Goal: Task Accomplishment & Management: Complete application form

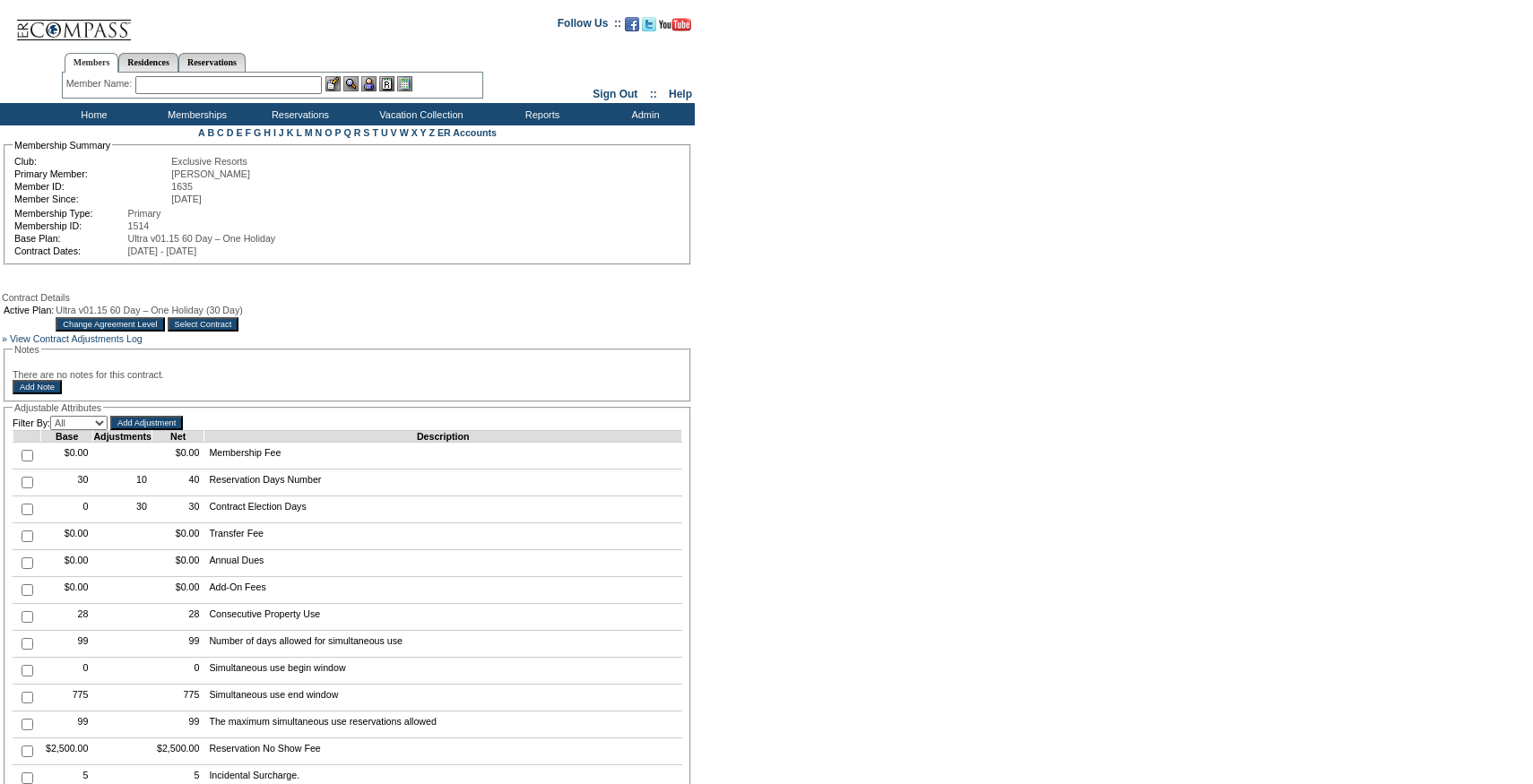
click at [25, 488] on input "checkbox" at bounding box center [28, 482] width 12 height 12
checkbox input "true"
click at [161, 430] on input "Add Adjustment" at bounding box center [146, 423] width 72 height 14
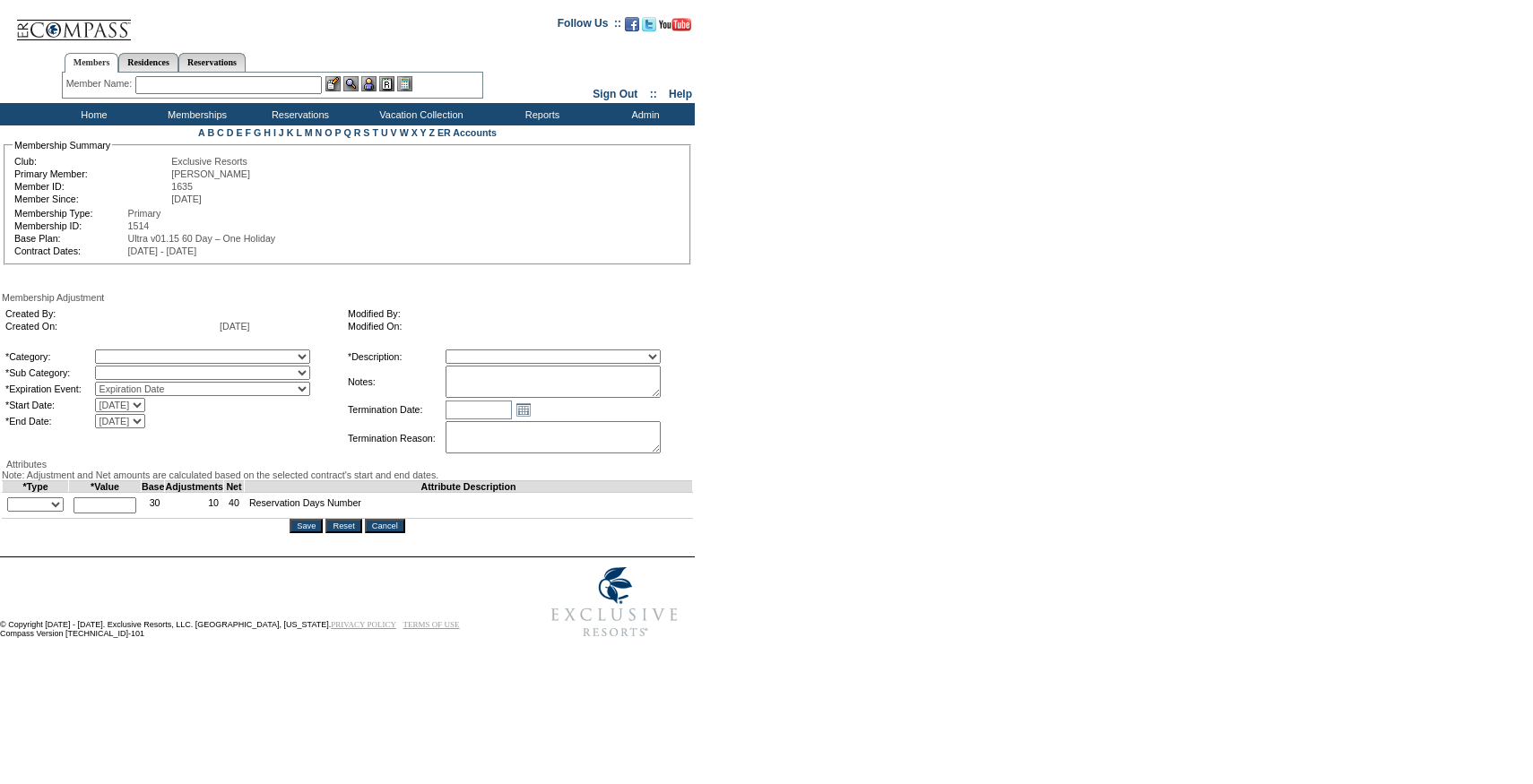
click at [640, 394] on textarea at bounding box center [553, 381] width 215 height 33
paste textarea "Per Jen Erickson's email 10/3/25, adding 5 days to 25/26."
type textarea "Per Jen Erickson's email 10/3/25, adding 5 days to 25/26."
click at [267, 354] on select "A La Carte Days Contract Election Days Converted Days Coronavirus Other Referra…" at bounding box center [202, 356] width 215 height 14
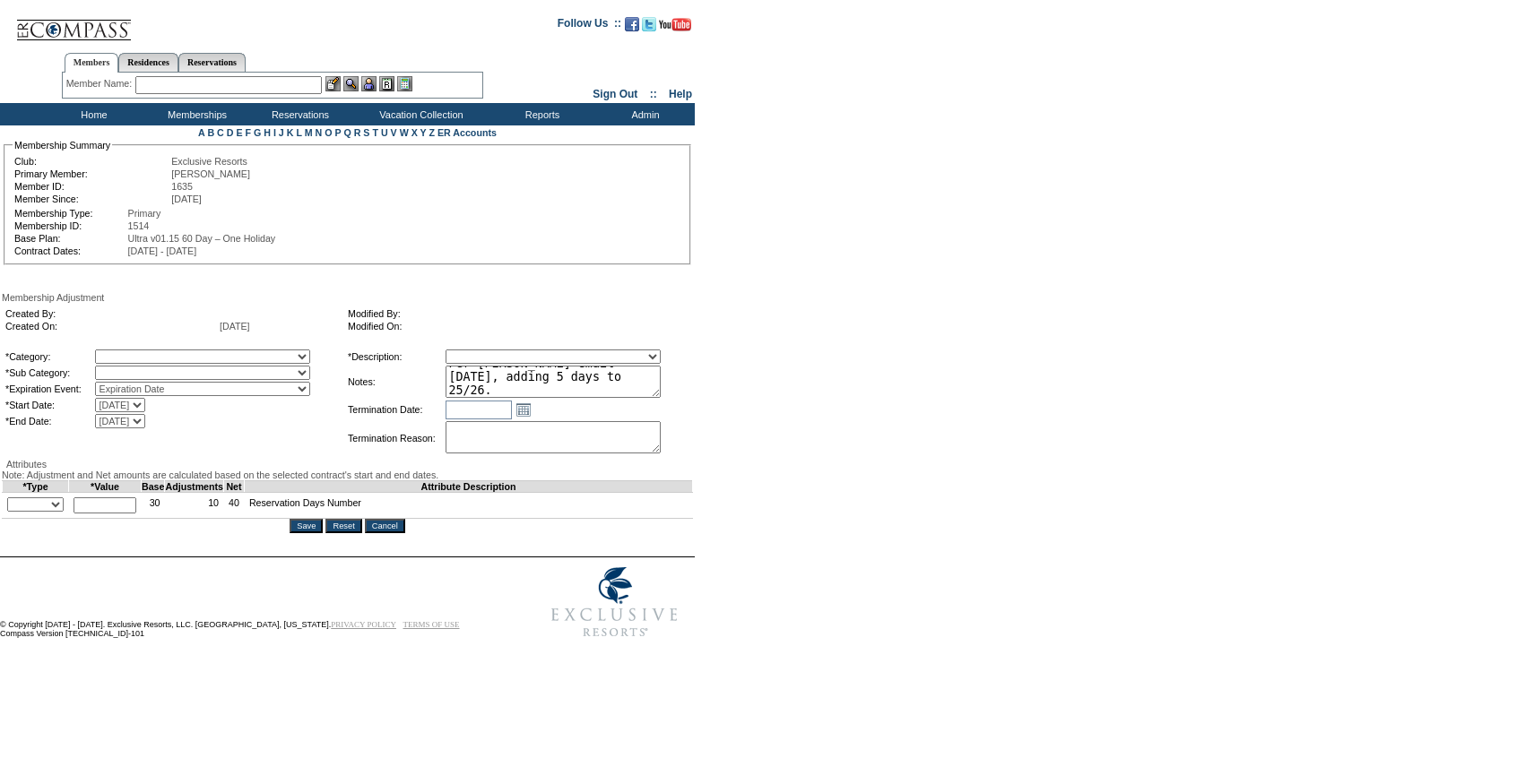
select select "1060"
click at [132, 352] on select "A La Carte Days Contract Election Days Converted Days Coronavirus Other Referra…" at bounding box center [202, 356] width 215 height 14
click at [142, 380] on select at bounding box center [202, 372] width 215 height 14
click at [173, 376] on select "A La Carte Days" at bounding box center [202, 372] width 215 height 14
click at [132, 369] on select "A La Carte Days" at bounding box center [202, 372] width 215 height 14
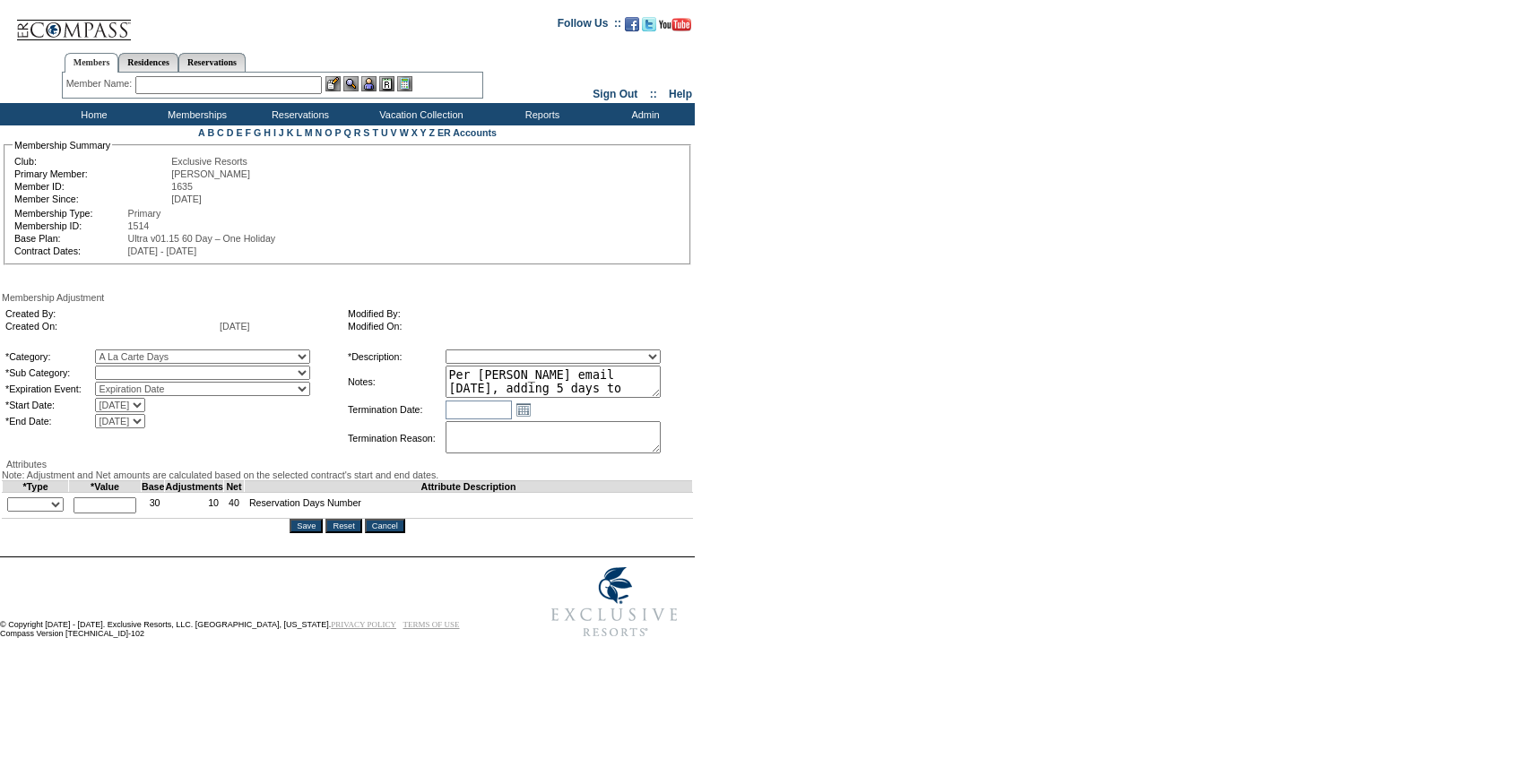
click at [184, 376] on select "A La Carte Days" at bounding box center [202, 372] width 215 height 14
select select "1067"
click at [132, 369] on select "A La Carte Days" at bounding box center [202, 372] width 215 height 14
click at [444, 354] on td "*Description:" at bounding box center [395, 356] width 96 height 14
click at [515, 354] on select "Membership/Transfer Fee Adjustment Membership Fee Adjustment Add-On Fee Adjustm…" at bounding box center [553, 356] width 215 height 14
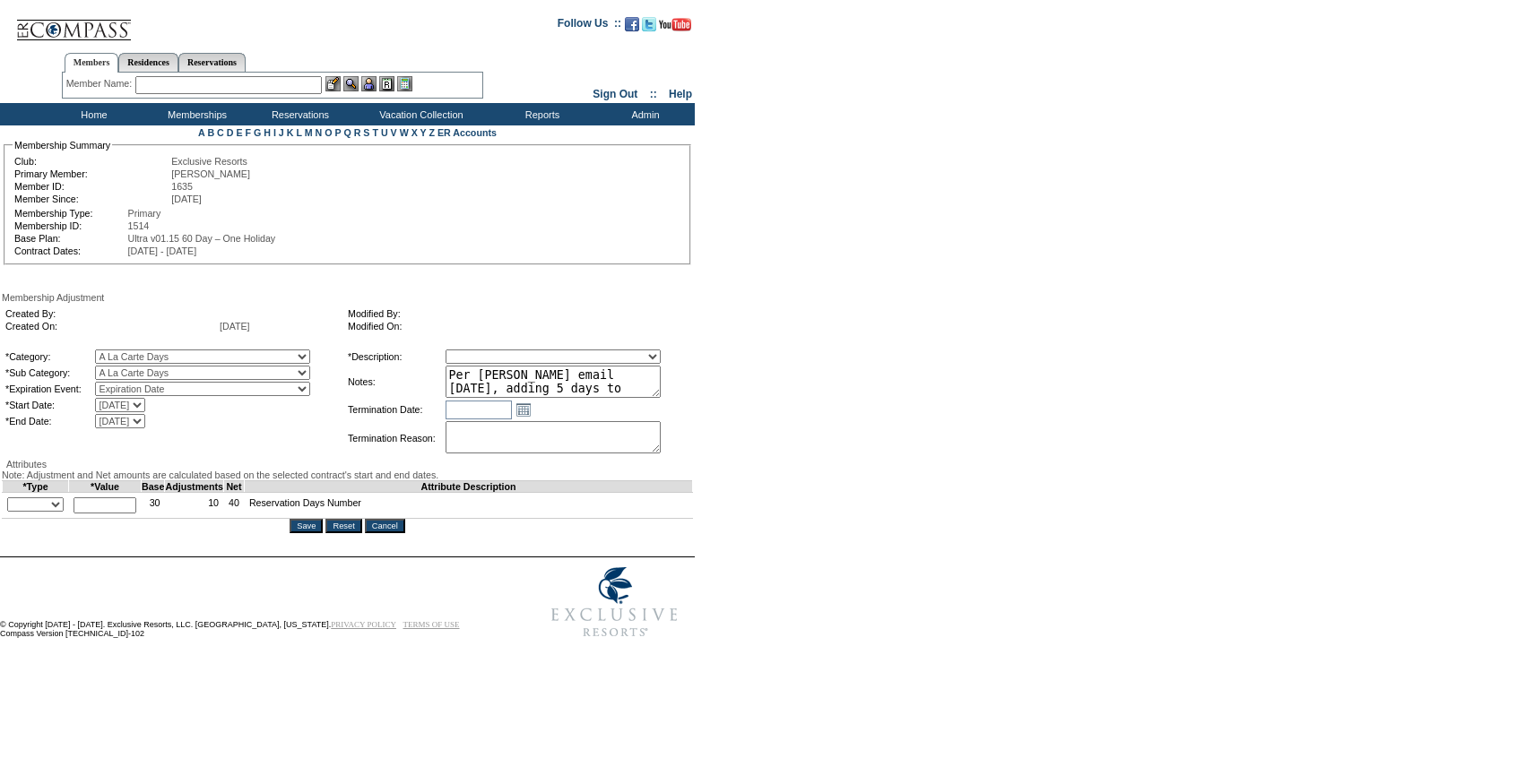
select select "275"
click at [478, 352] on select "Membership/Transfer Fee Adjustment Membership Fee Adjustment Add-On Fee Adjustm…" at bounding box center [553, 356] width 215 height 14
click at [608, 392] on textarea "Per Jen Erickson's email 10/3/25, adding 5 days to 25/26." at bounding box center [553, 381] width 215 height 33
type textarea "Per Jen Erickson's email 10/3/25, adding 1 day to 25/26."
click at [38, 512] on select "+ - Override" at bounding box center [35, 504] width 56 height 14
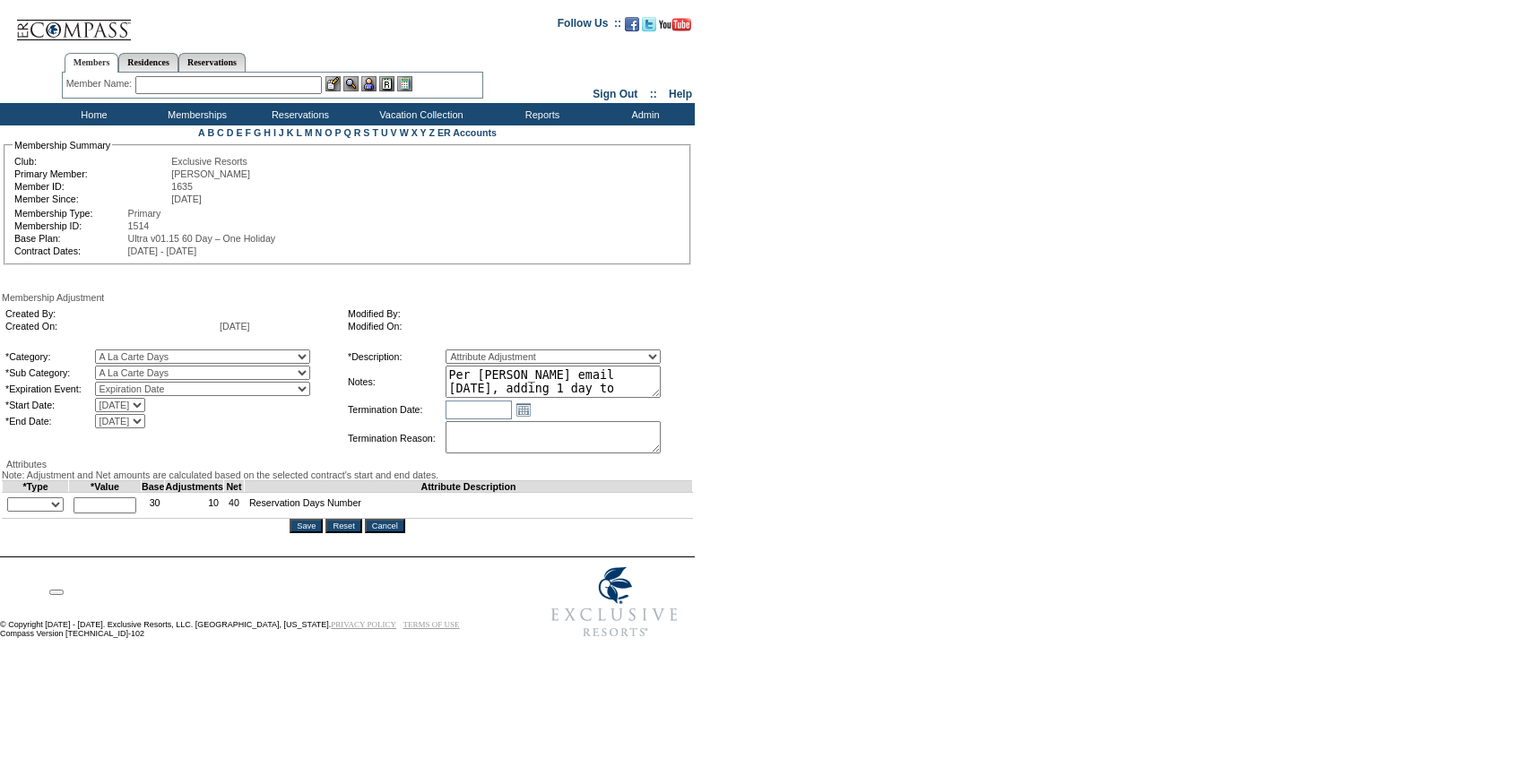
select select "1"
click at [12, 512] on select "+ - Override" at bounding box center [35, 504] width 56 height 14
click at [109, 514] on input "text" at bounding box center [104, 505] width 62 height 16
type input "1"
click at [558, 469] on div "Attributes" at bounding box center [348, 463] width 691 height 11
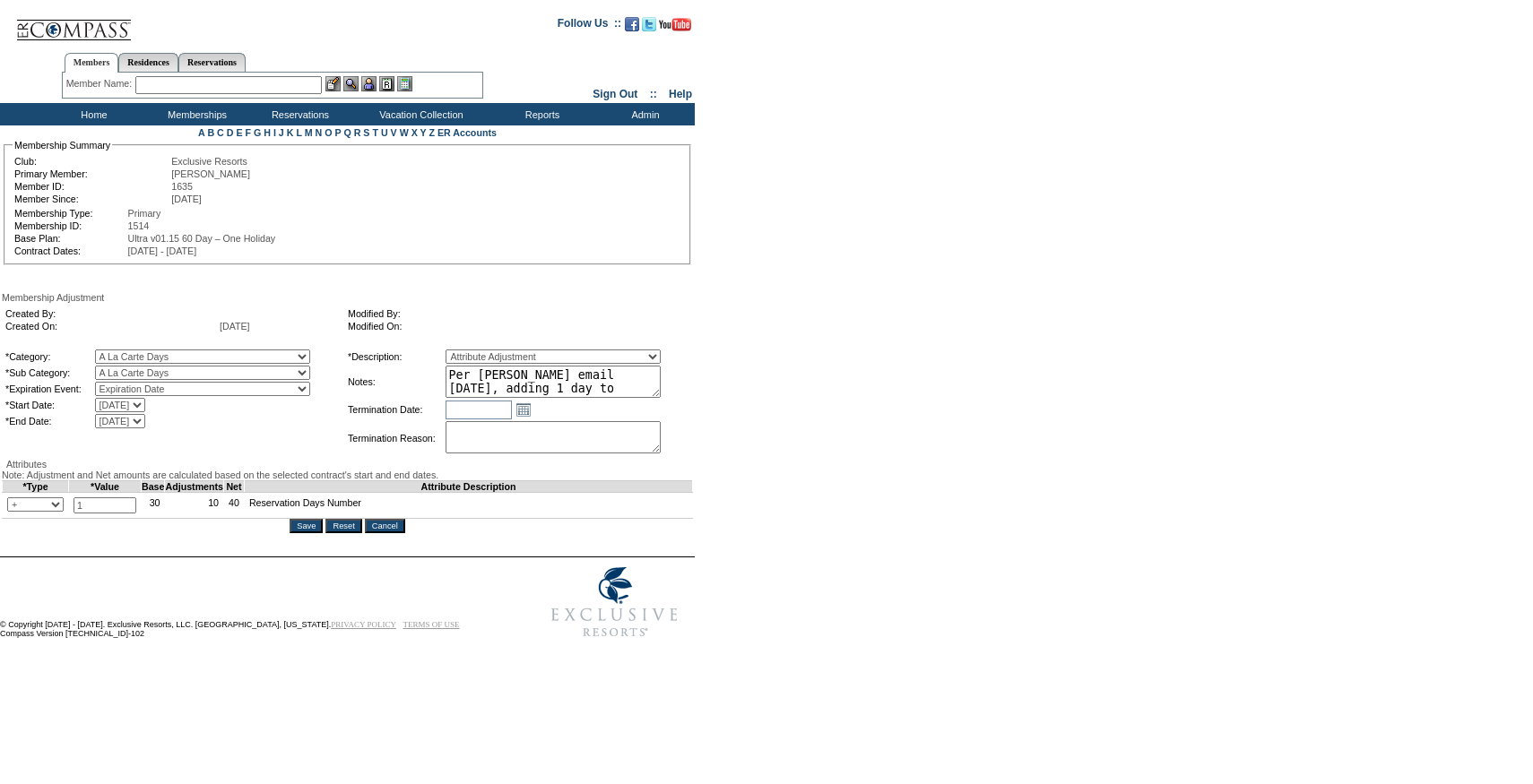
click at [311, 534] on input "Save" at bounding box center [305, 526] width 33 height 14
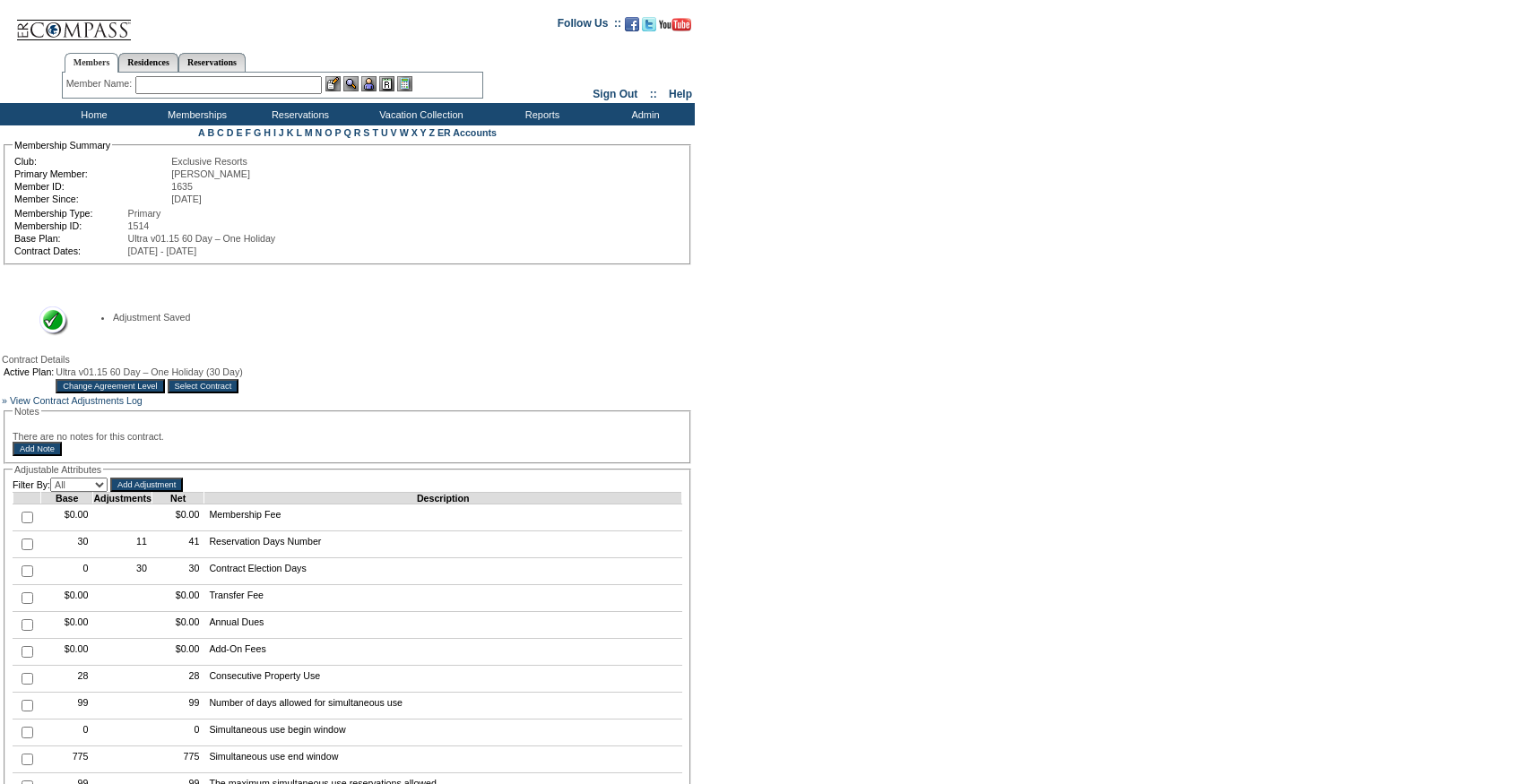
click at [240, 393] on input "Select Contract" at bounding box center [203, 386] width 71 height 14
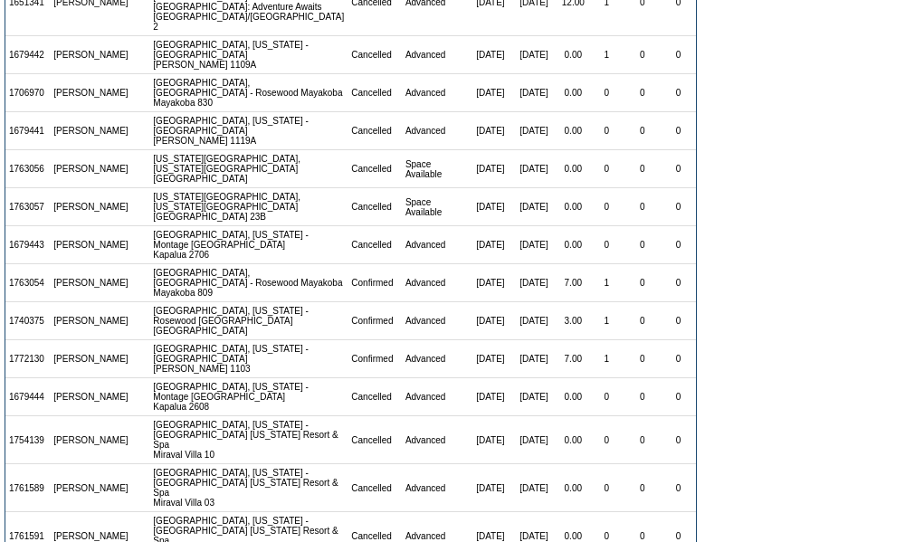
scroll to position [600, 0]
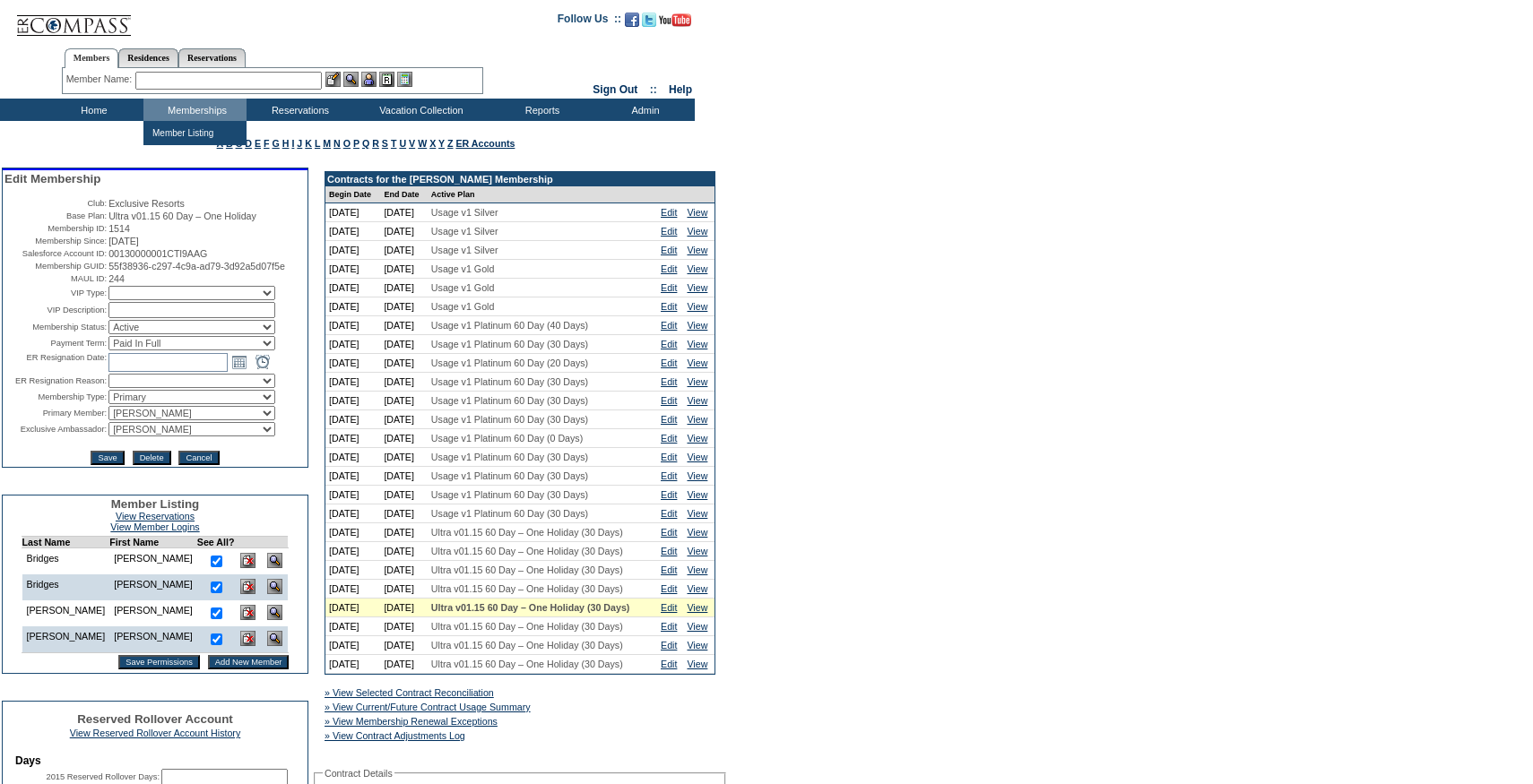
click at [236, 87] on input "text" at bounding box center [229, 80] width 186 height 18
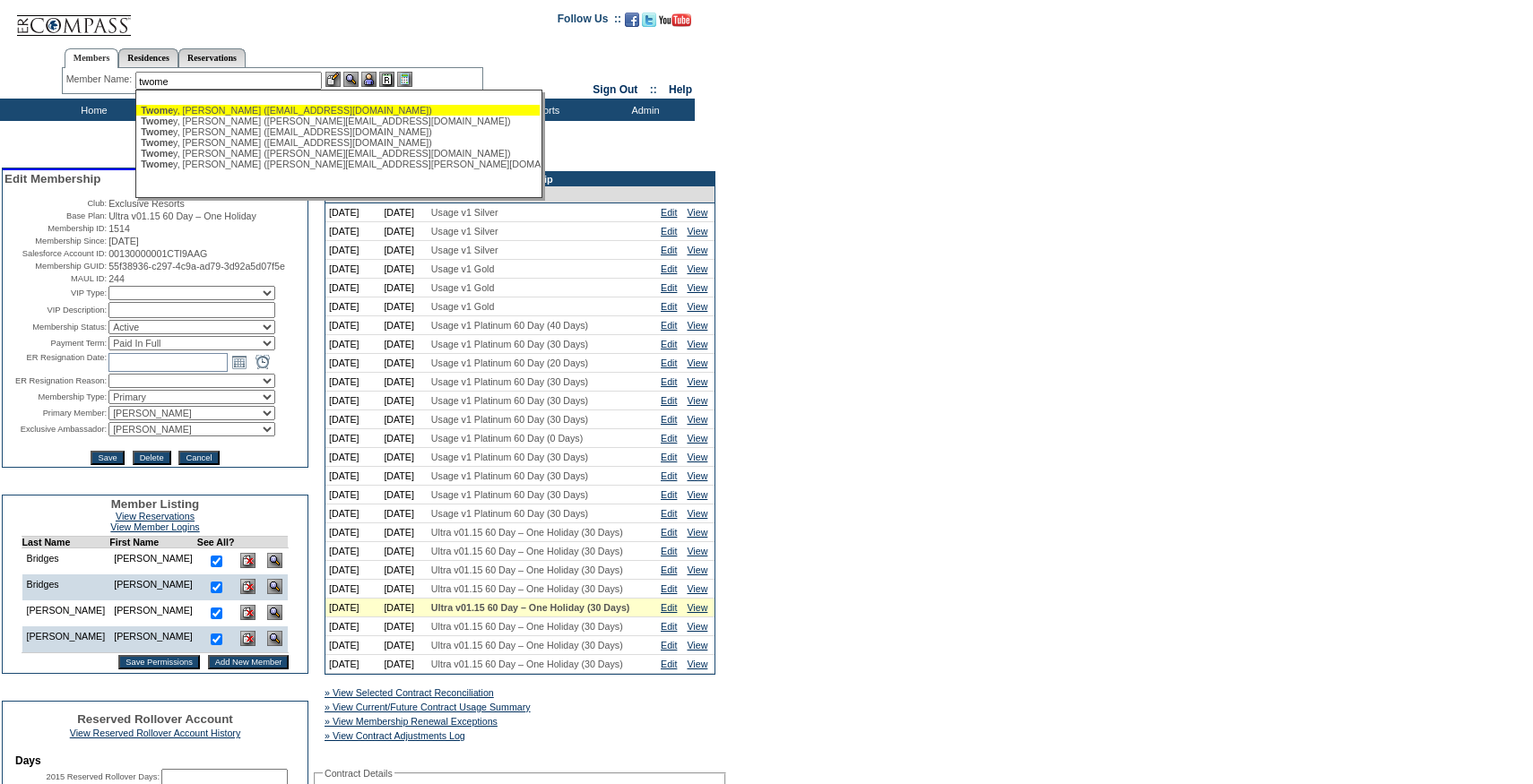
click at [236, 110] on div "Twome y, Chris (ctwomey188@gmail.com)" at bounding box center [338, 110] width 394 height 11
type input "Twomey, Chris (ctwomey188@gmail.com)"
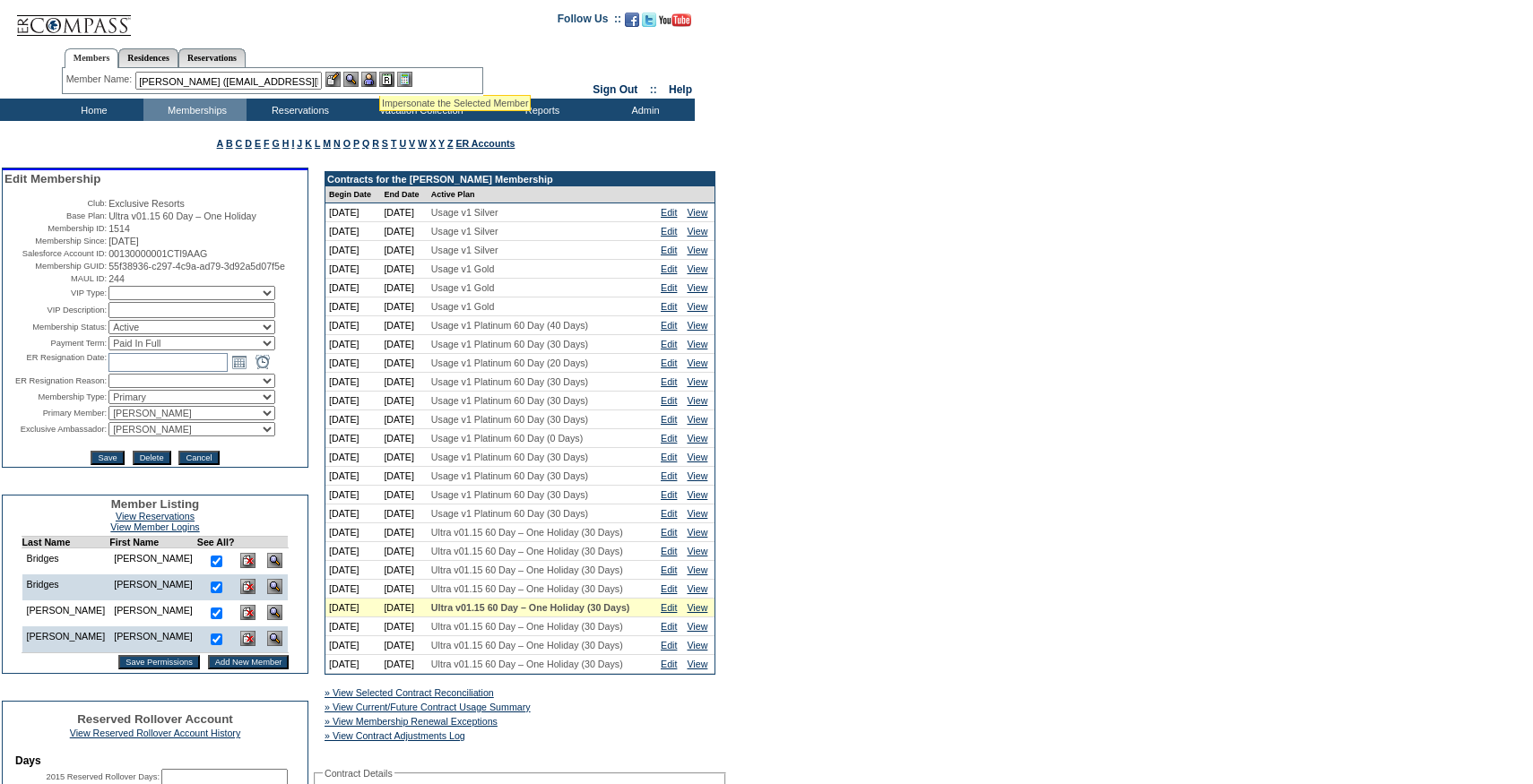
click at [372, 76] on img at bounding box center [368, 78] width 15 height 15
click at [339, 76] on img at bounding box center [333, 78] width 15 height 15
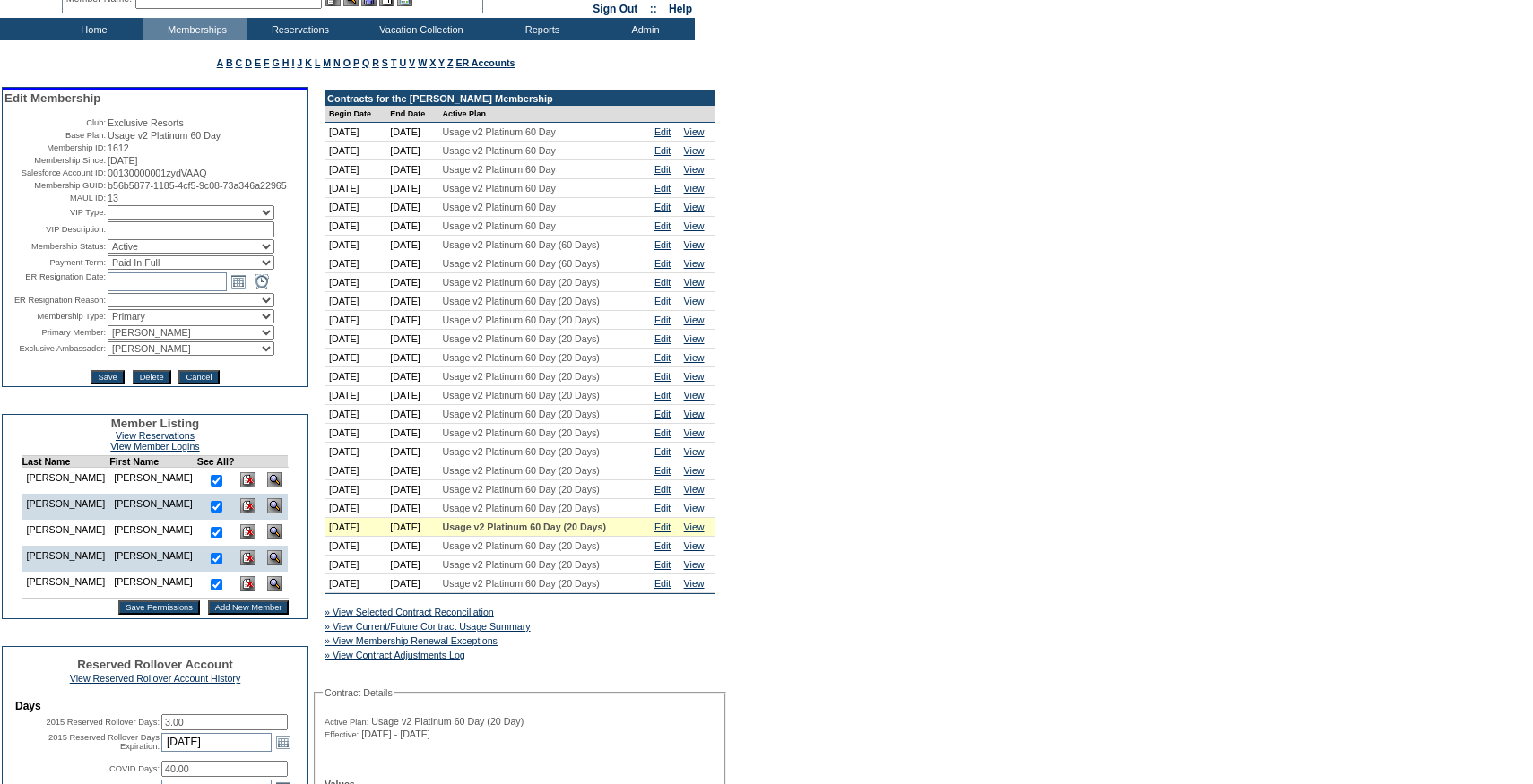
scroll to position [125, 0]
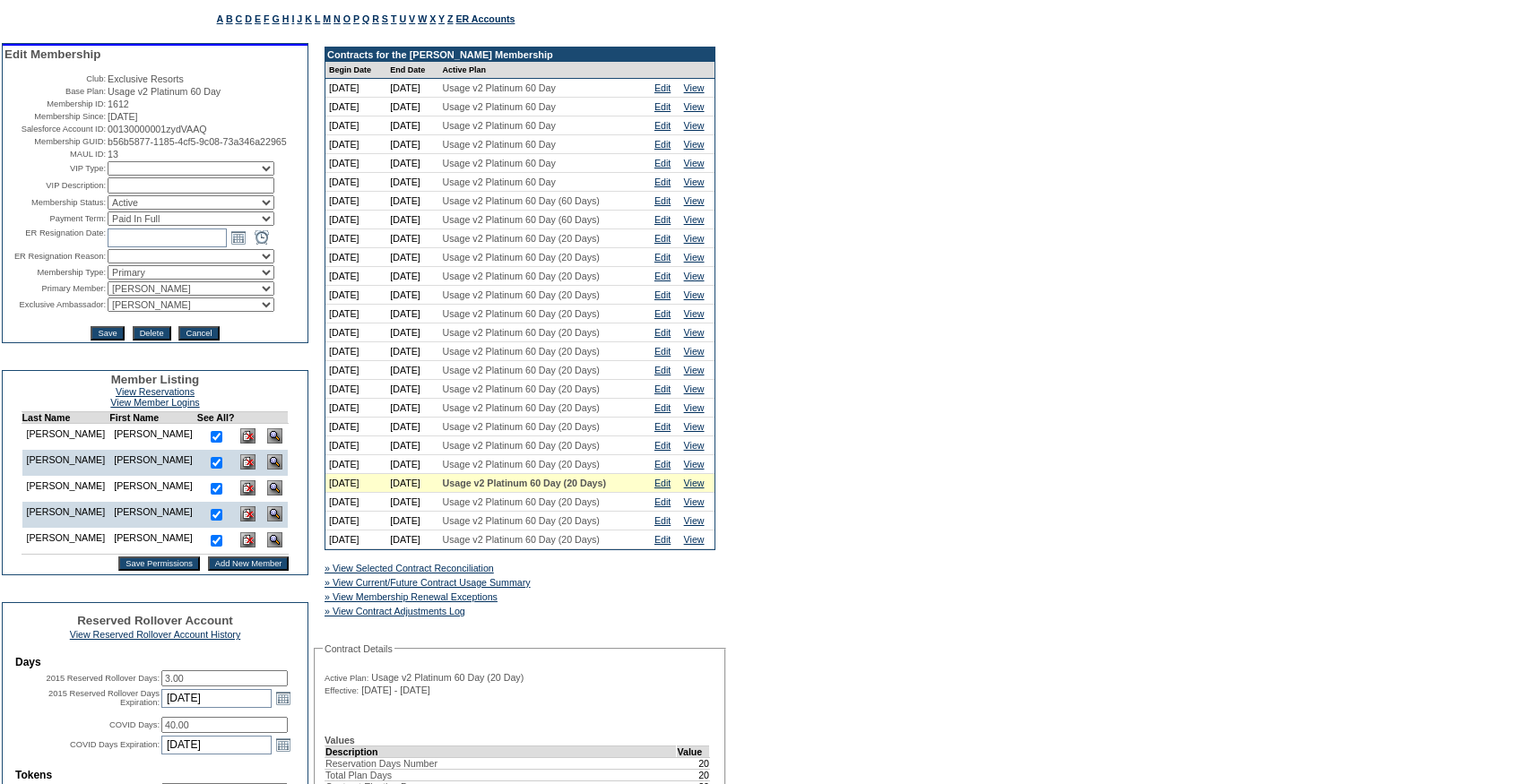
click at [537, 591] on div "» View Current/Future Contract Usage Summary" at bounding box center [459, 582] width 276 height 18
click at [531, 588] on link "» View Current/Future Contract Usage Summary" at bounding box center [428, 582] width 206 height 11
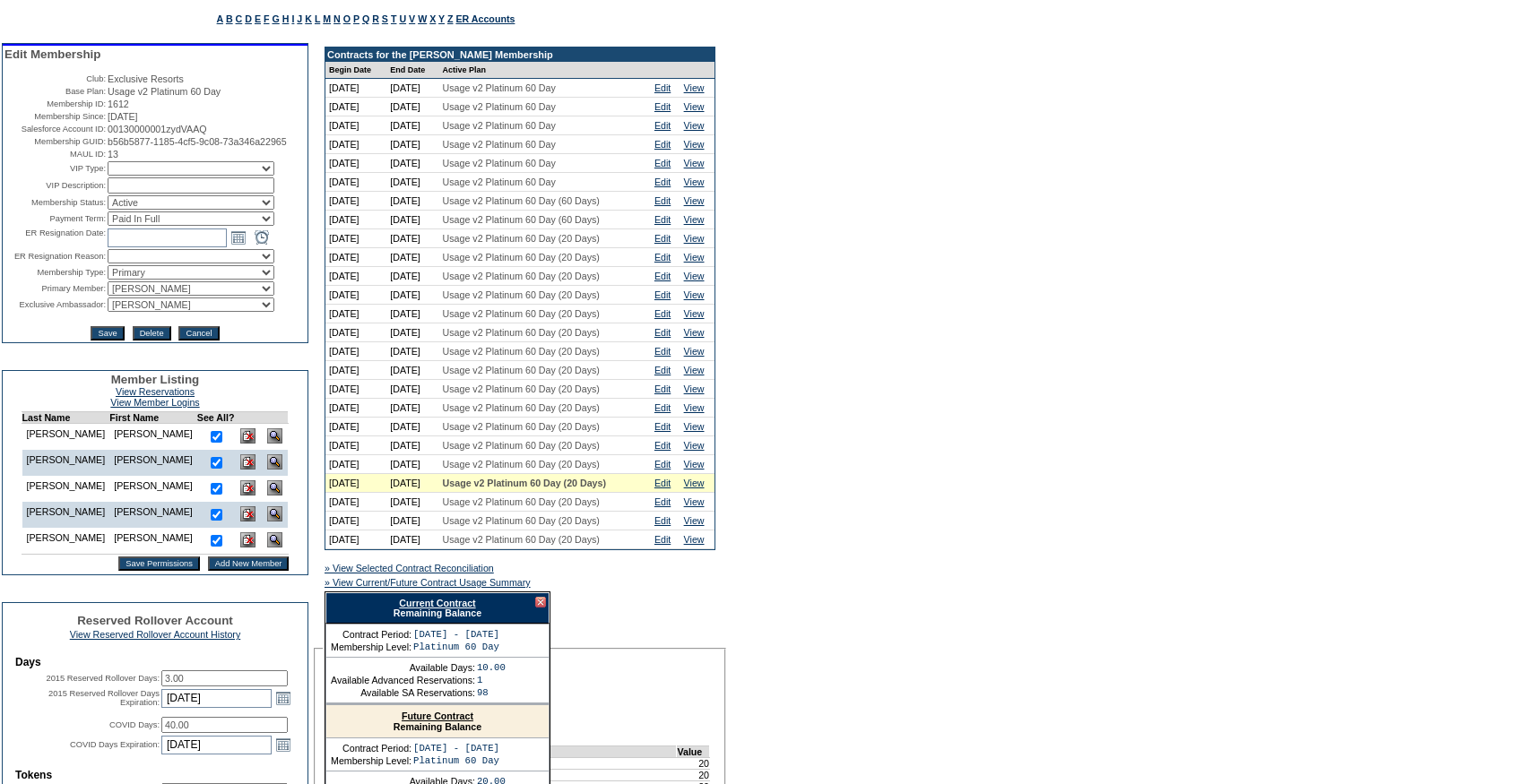
click at [458, 609] on link "Current Contract" at bounding box center [437, 603] width 76 height 11
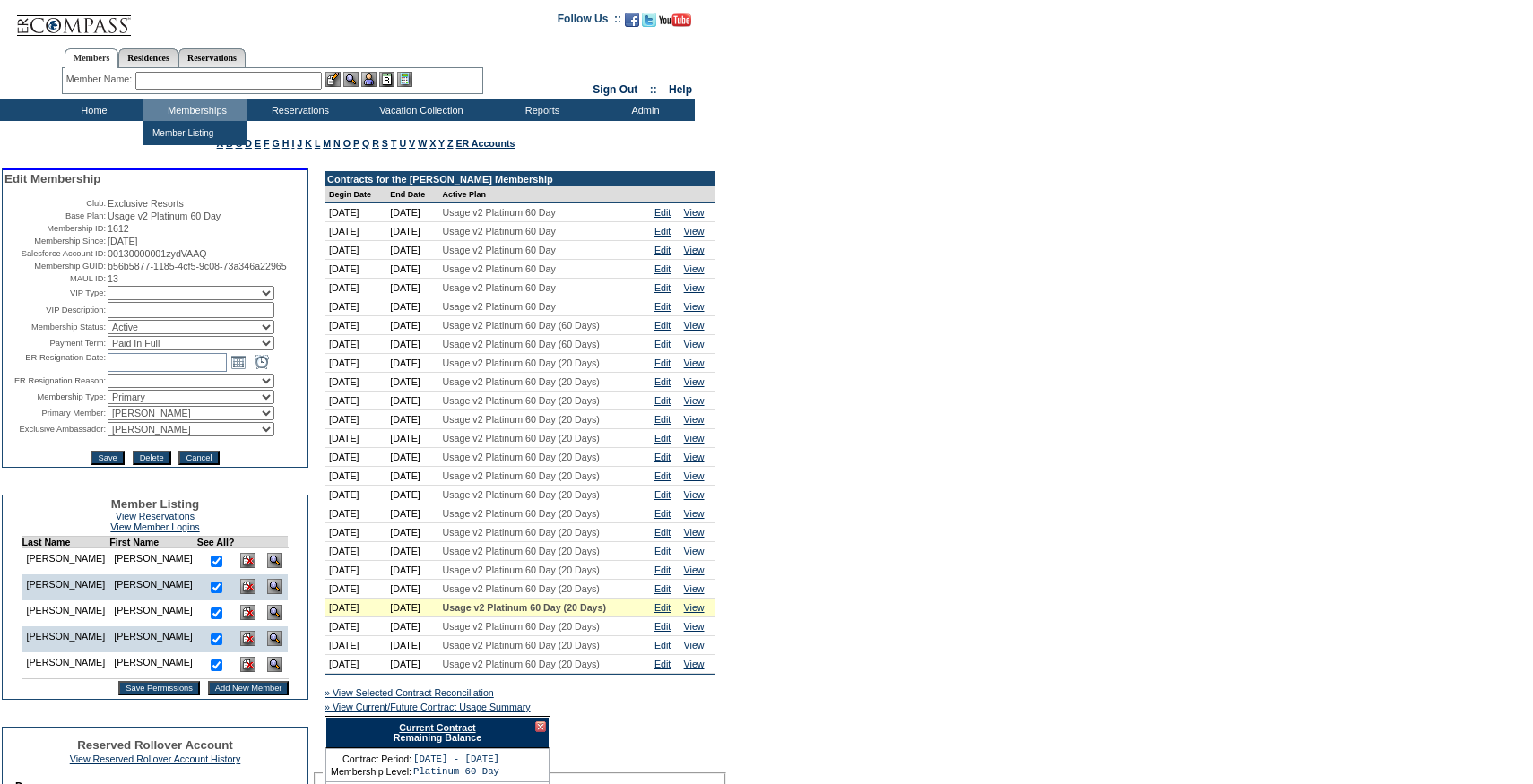
click at [184, 78] on input "text" at bounding box center [229, 80] width 186 height 18
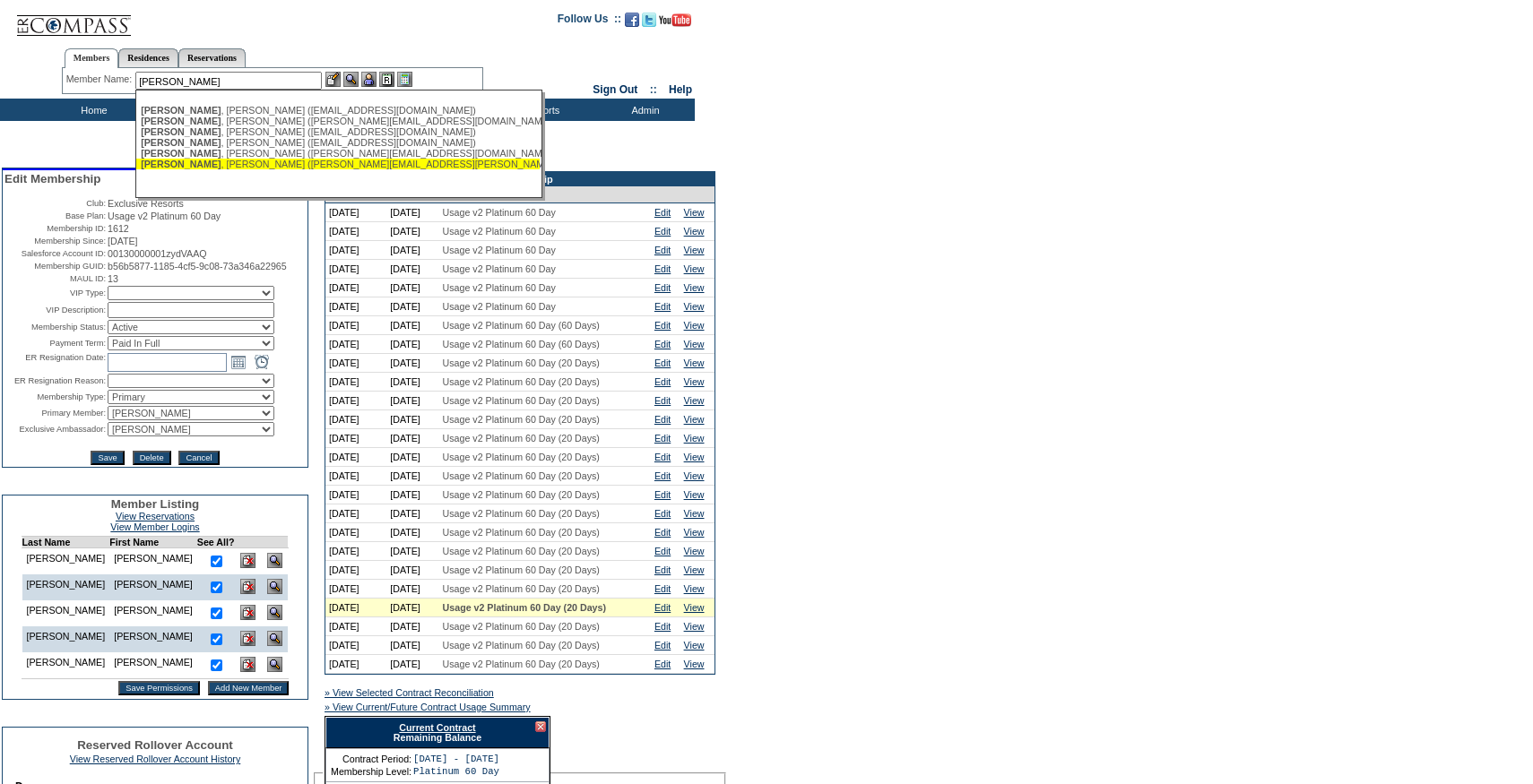
click at [248, 164] on div "Twomey , Mick (mick.twomey@hyperlift.com)" at bounding box center [338, 163] width 394 height 11
type input "Twomey, Mick (mick.twomey@hyperlift.com)"
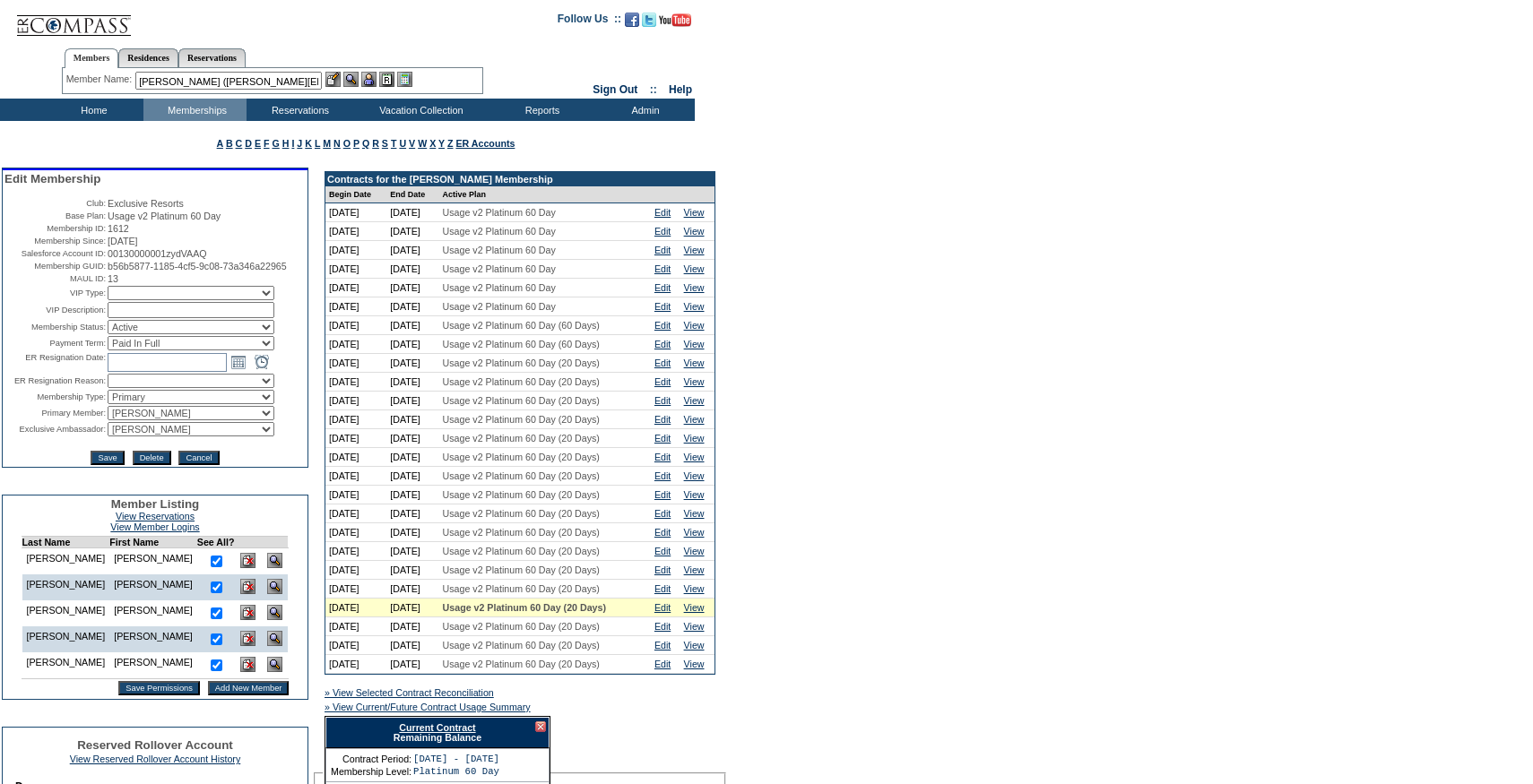
click at [373, 77] on img at bounding box center [368, 78] width 15 height 15
click at [337, 77] on img at bounding box center [333, 78] width 15 height 15
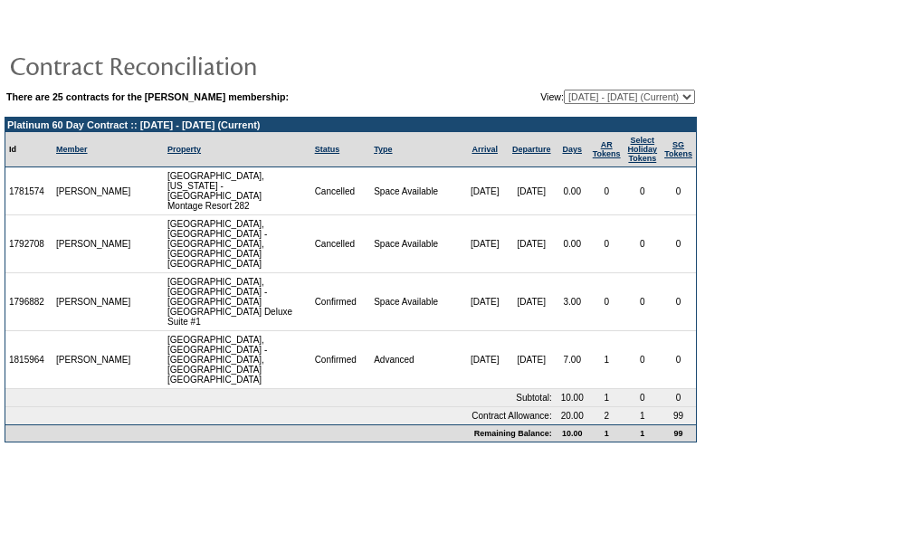
click at [601, 93] on select "[DATE] - [DATE] [DATE] - [DATE] [DATE] - [DATE] [DATE] - [DATE] [DATE] - [DATE]…" at bounding box center [629, 97] width 131 height 14
select select "120525"
click at [564, 90] on select "[DATE] - [DATE] [DATE] - [DATE] [DATE] - [DATE] [DATE] - [DATE] [DATE] - [DATE]…" at bounding box center [629, 97] width 131 height 14
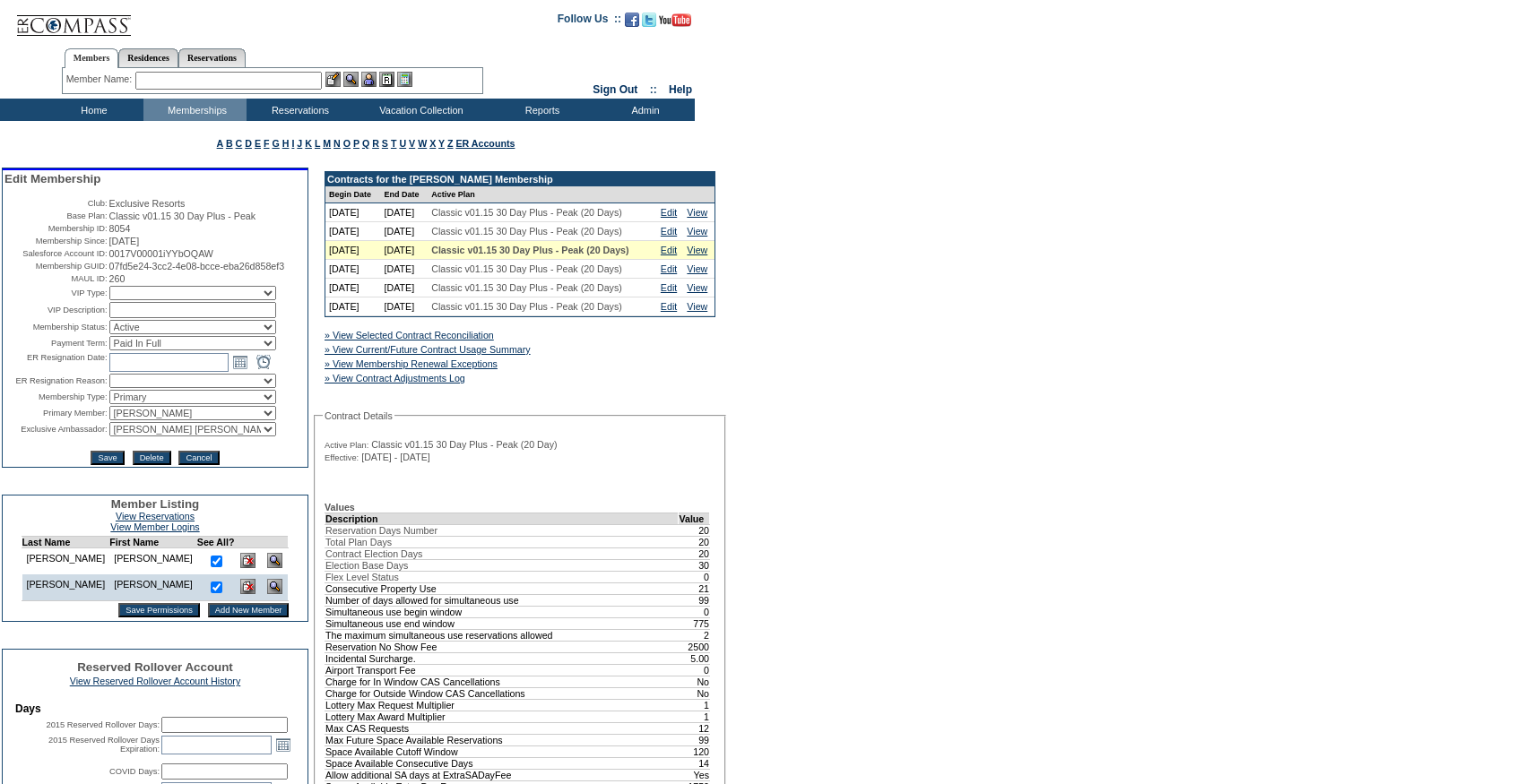
click at [505, 358] on div "» View Current/Future Contract Usage Summary" at bounding box center [459, 349] width 276 height 18
click at [510, 354] on link "» View Current/Future Contract Usage Summary" at bounding box center [428, 349] width 206 height 11
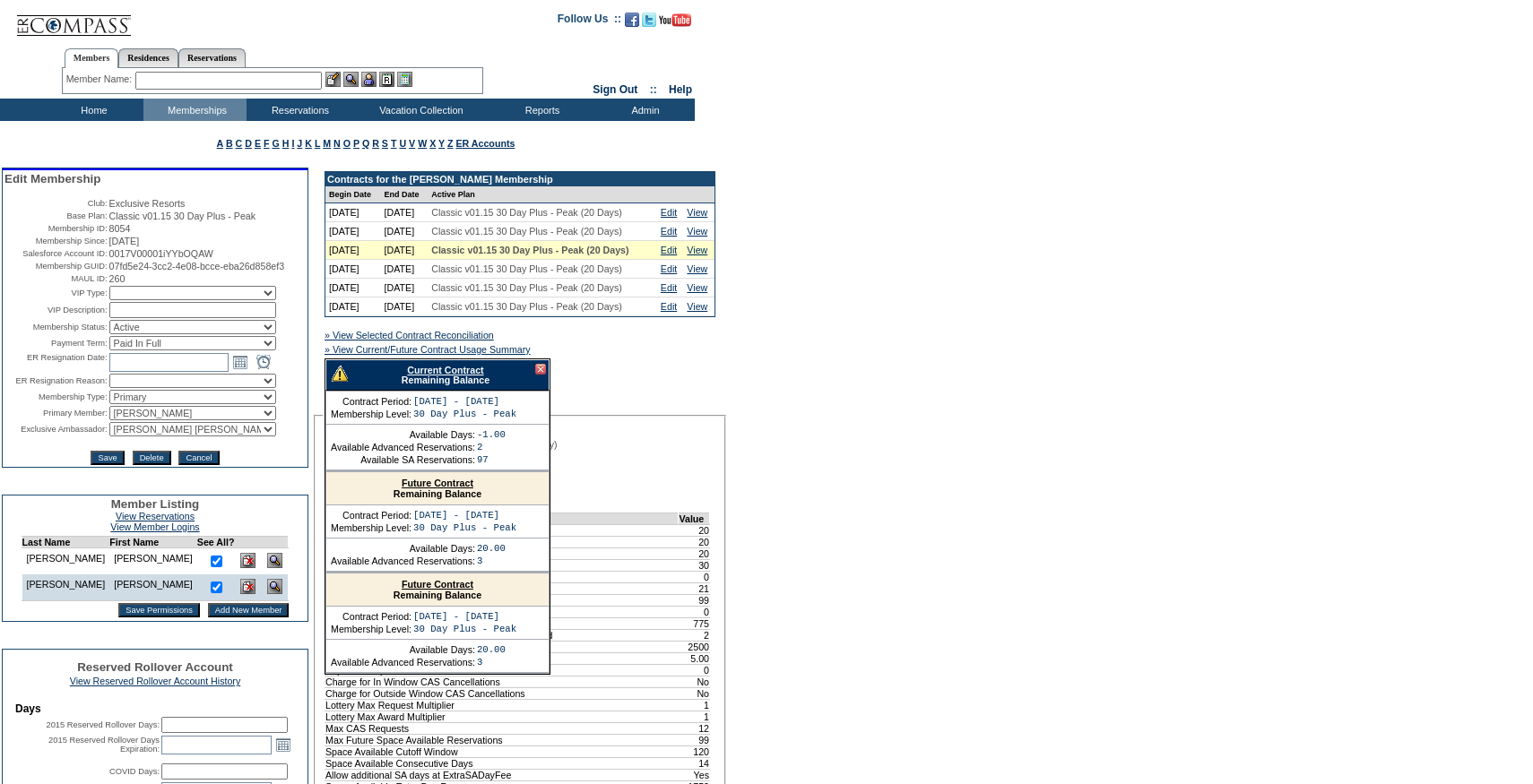
click at [453, 375] on link "Current Contract" at bounding box center [445, 369] width 76 height 11
click at [669, 255] on link "Edit" at bounding box center [668, 249] width 16 height 11
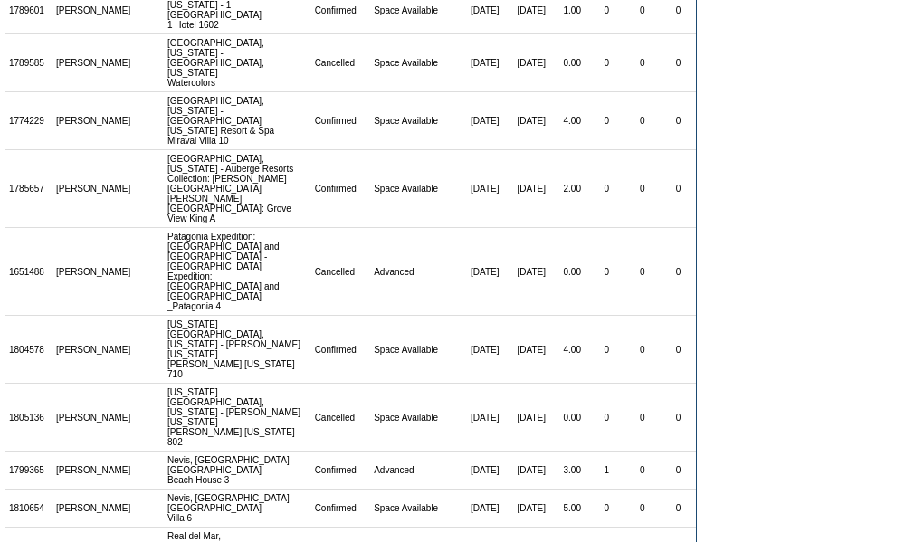
scroll to position [407, 0]
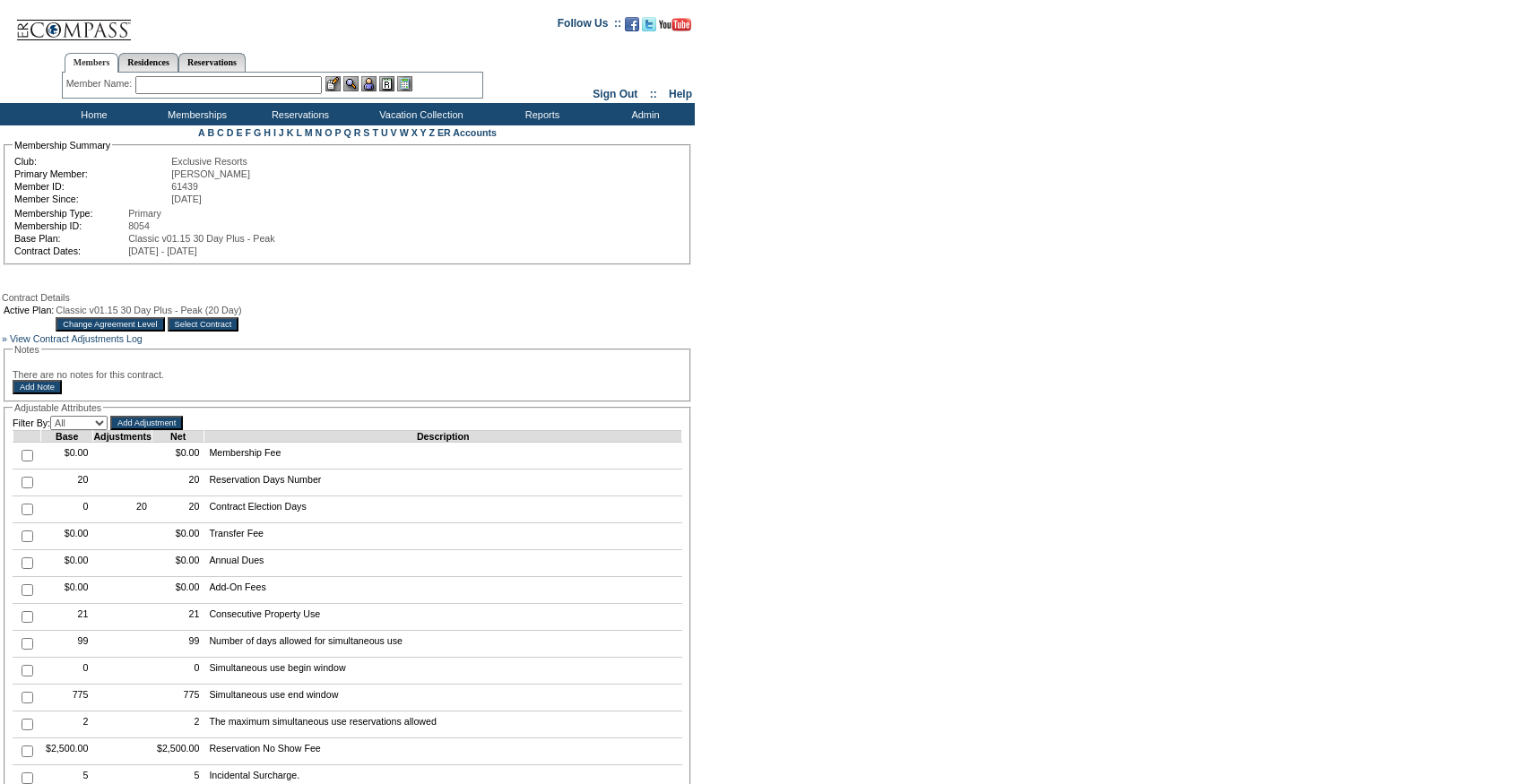
click at [18, 496] on td at bounding box center [28, 482] width 28 height 27
click at [27, 488] on input "checkbox" at bounding box center [28, 482] width 12 height 12
checkbox input "true"
click at [176, 430] on input "Add Adjustment" at bounding box center [146, 423] width 72 height 14
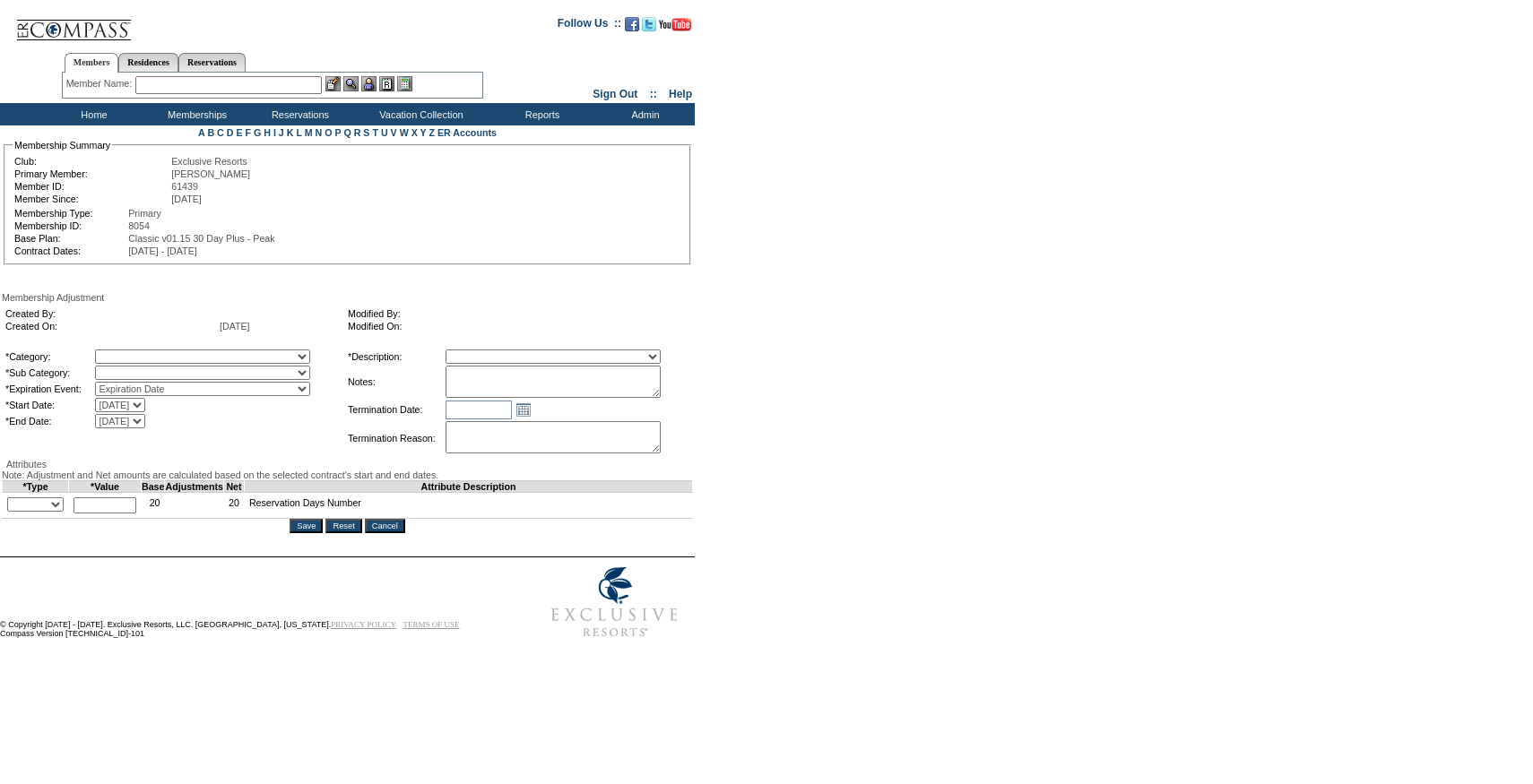
click at [534, 383] on textarea at bounding box center [553, 381] width 215 height 33
paste textarea "Per [PERSON_NAME] email [DATE], adding 1 day to 25/26."
type textarea "Per [PERSON_NAME] email [DATE], adding 1 day to 25/26."
click at [243, 360] on select "A La Carte Days Contract Election Days Converted Days [MEDICAL_DATA] Other Refe…" at bounding box center [202, 356] width 215 height 14
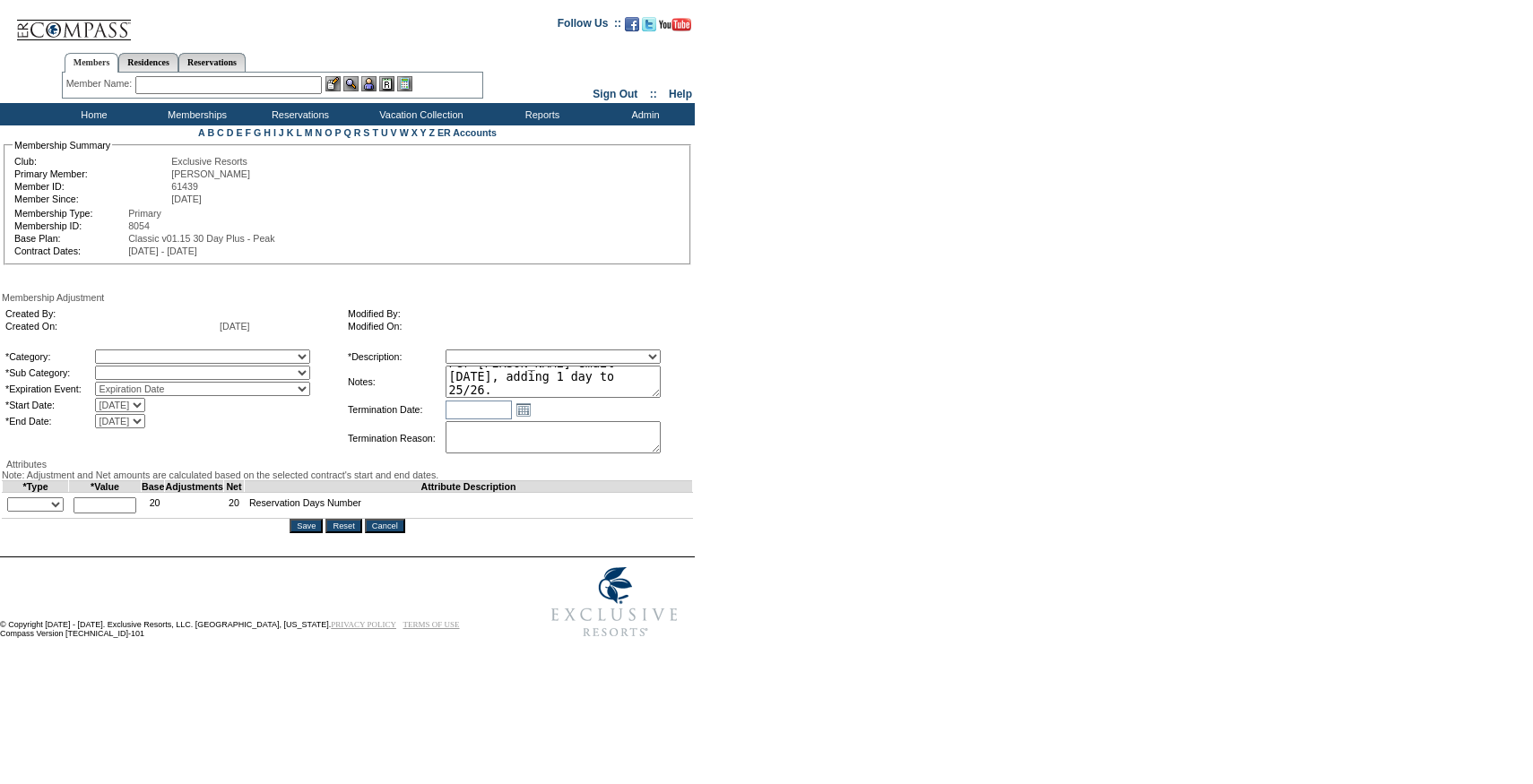
select select "1060"
click at [132, 352] on select "A La Carte Days Contract Election Days Converted Days [MEDICAL_DATA] Other Refe…" at bounding box center [202, 356] width 215 height 14
click at [179, 379] on select at bounding box center [202, 372] width 215 height 14
click at [166, 377] on select "A La Carte Days" at bounding box center [202, 372] width 215 height 14
select select "1067"
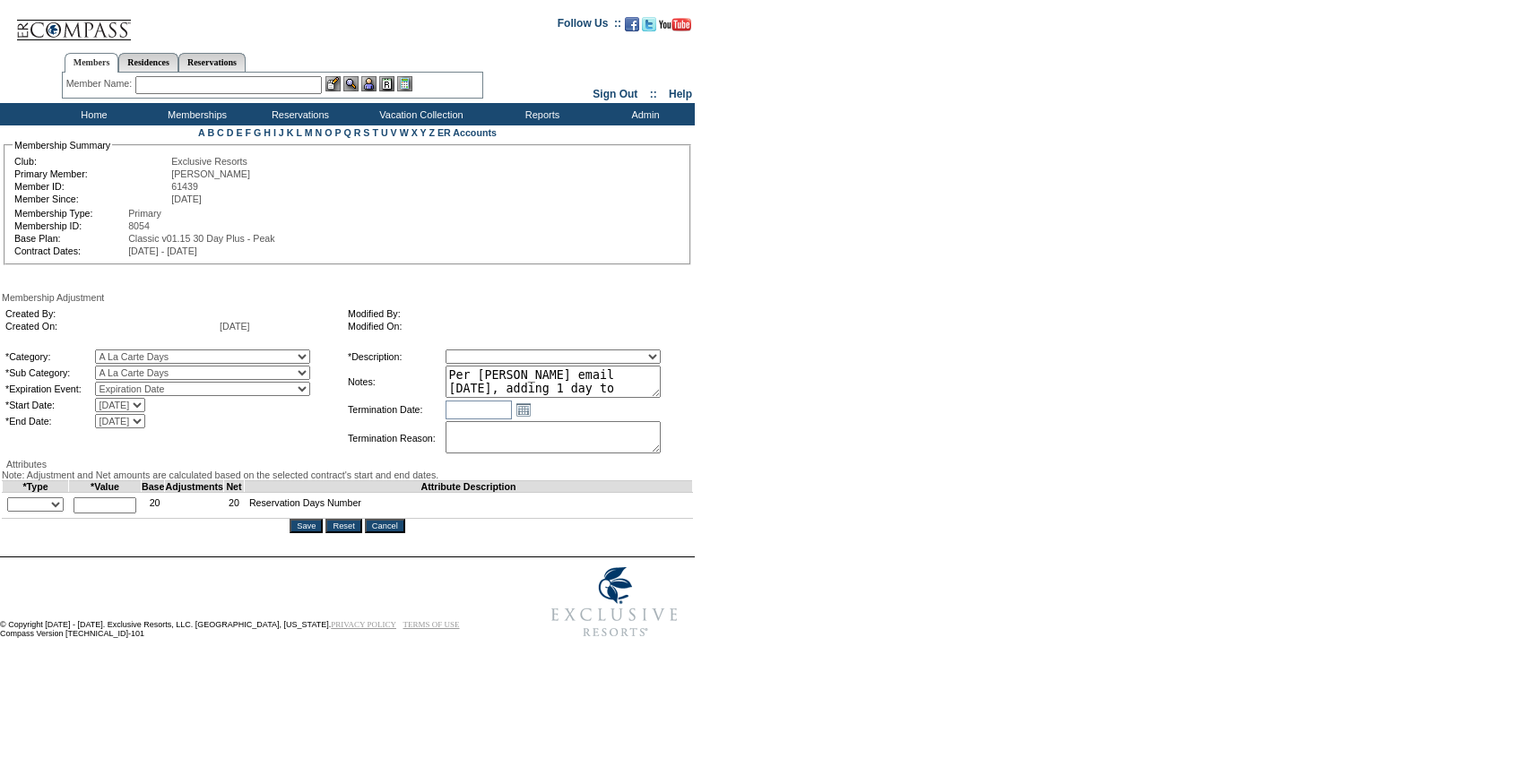
click at [132, 369] on select "A La Carte Days" at bounding box center [202, 372] width 215 height 14
click at [496, 360] on select "Membership/Transfer Fee Adjustment Membership Fee Adjustment Add-On Fee Adjustm…" at bounding box center [553, 356] width 215 height 14
select select "275"
click at [478, 352] on select "Membership/Transfer Fee Adjustment Membership Fee Adjustment Add-On Fee Adjustm…" at bounding box center [553, 356] width 215 height 14
click at [49, 512] on select "+ - Override" at bounding box center [35, 504] width 56 height 14
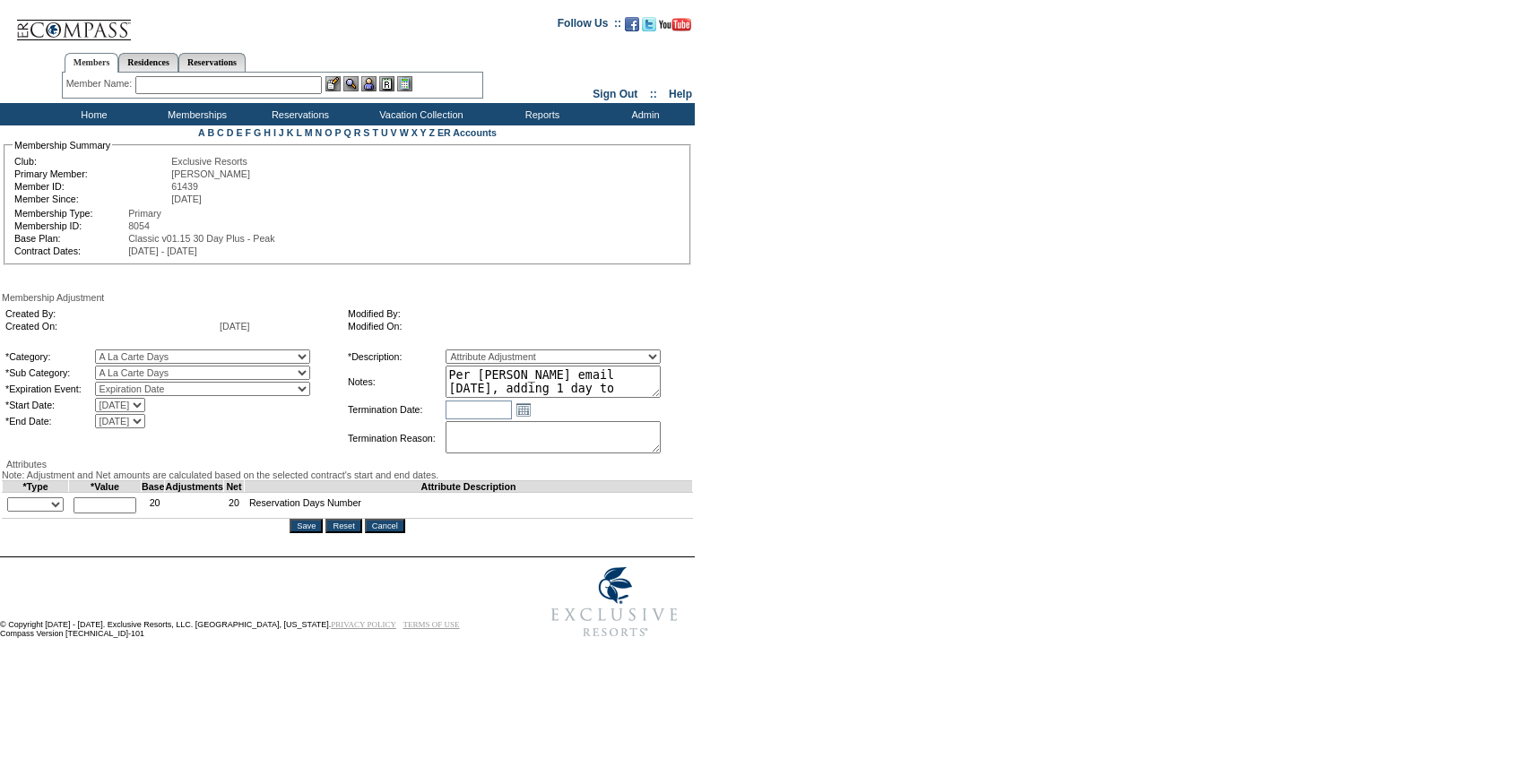
select select "1"
click at [12, 512] on select "+ - Override" at bounding box center [35, 504] width 56 height 14
click at [99, 514] on input "text" at bounding box center [104, 505] width 62 height 16
type input "1"
click at [358, 476] on div "Membership Adjustment Created By: Created On: 10/3/2025 Modified By: Modified O…" at bounding box center [348, 412] width 691 height 241
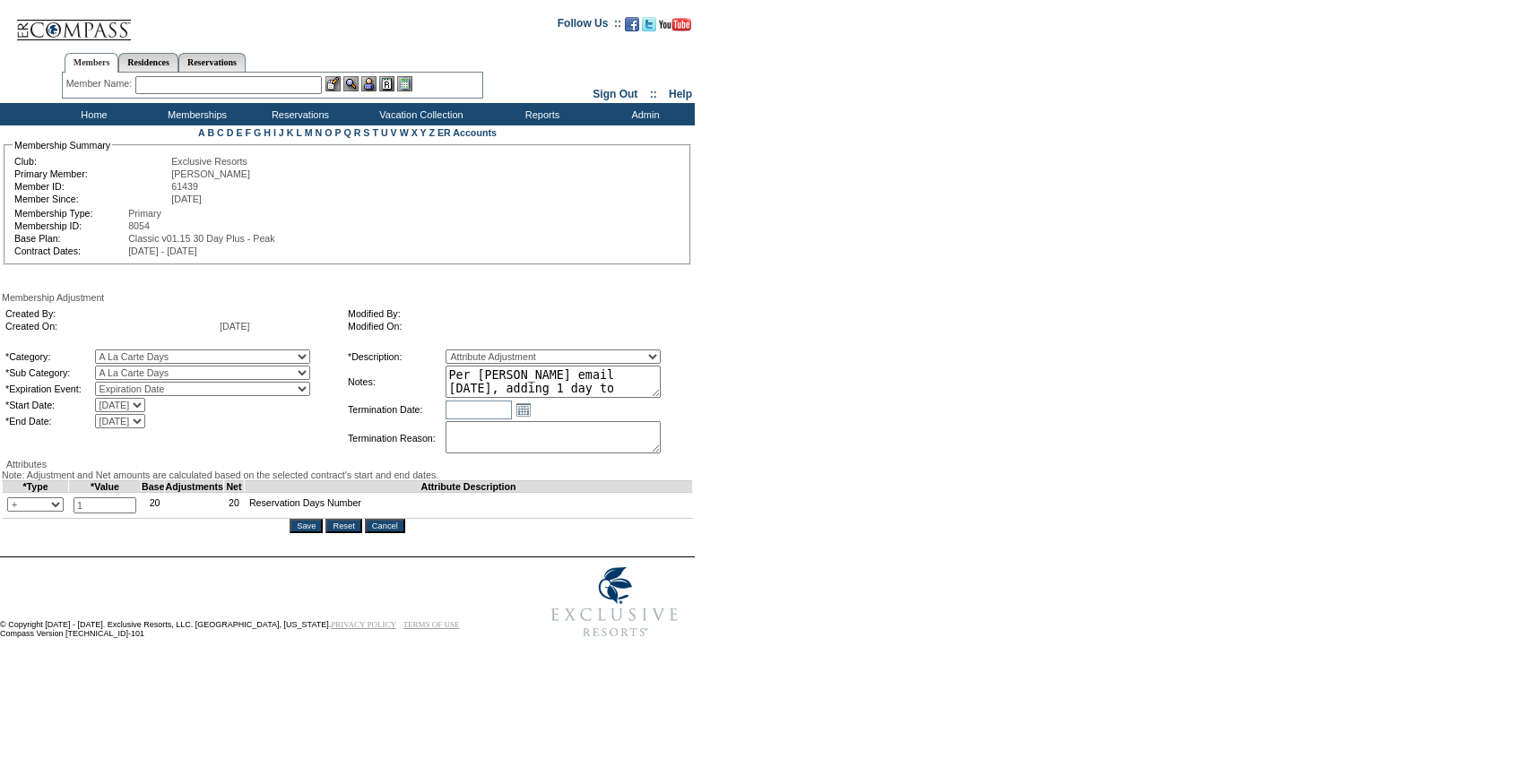
click at [627, 354] on select "Membership/Transfer Fee Adjustment Membership Fee Adjustment Add-On Fee Adjustm…" at bounding box center [553, 356] width 215 height 14
click at [602, 380] on textarea "Per Jen Erickson's email 10/3/25, adding 1 day to 25/26." at bounding box center [553, 381] width 215 height 33
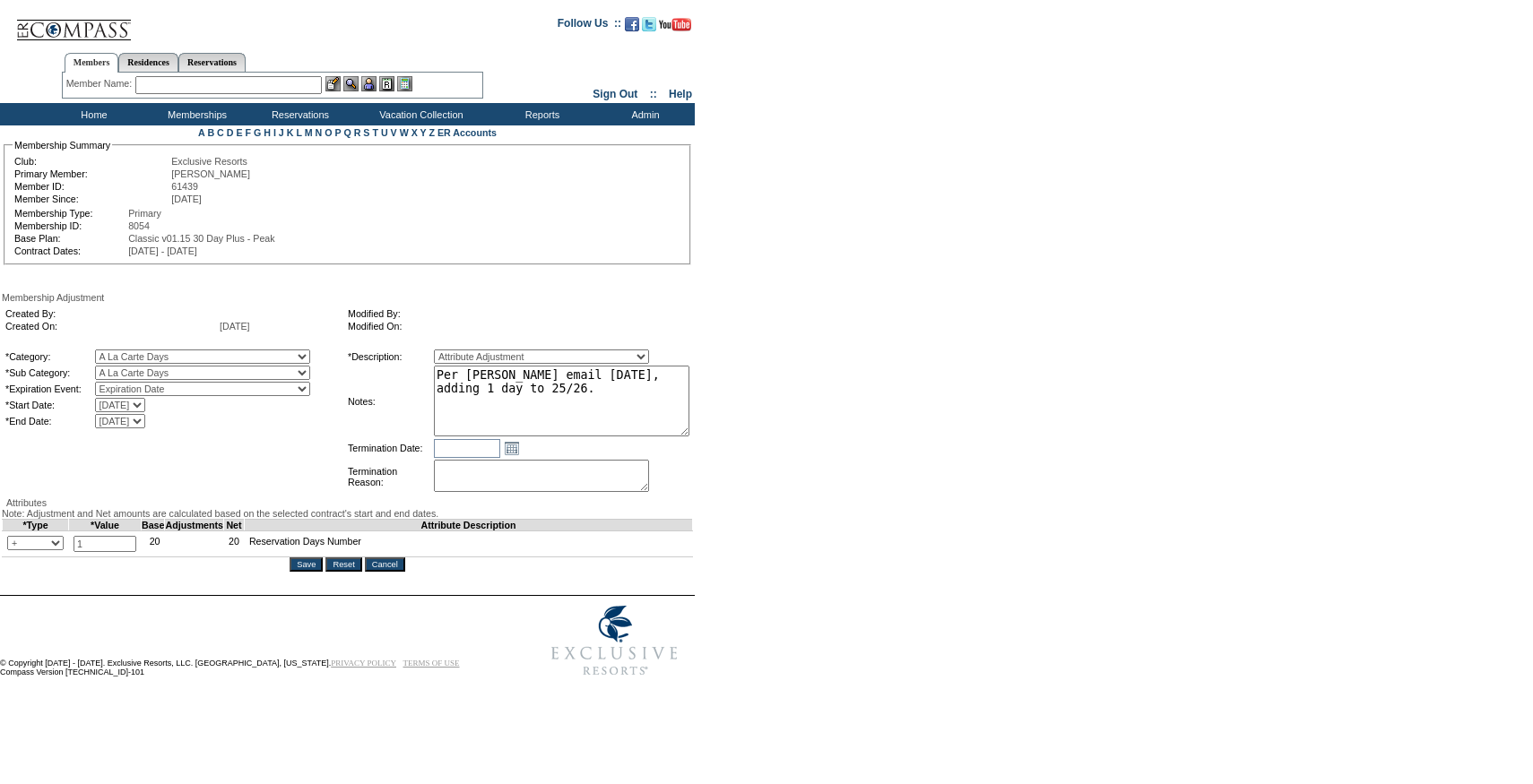
drag, startPoint x: 686, startPoint y: 397, endPoint x: 736, endPoint y: 439, distance: 65.3
click at [736, 439] on form "Follow Us ::" at bounding box center [763, 345] width 1526 height 681
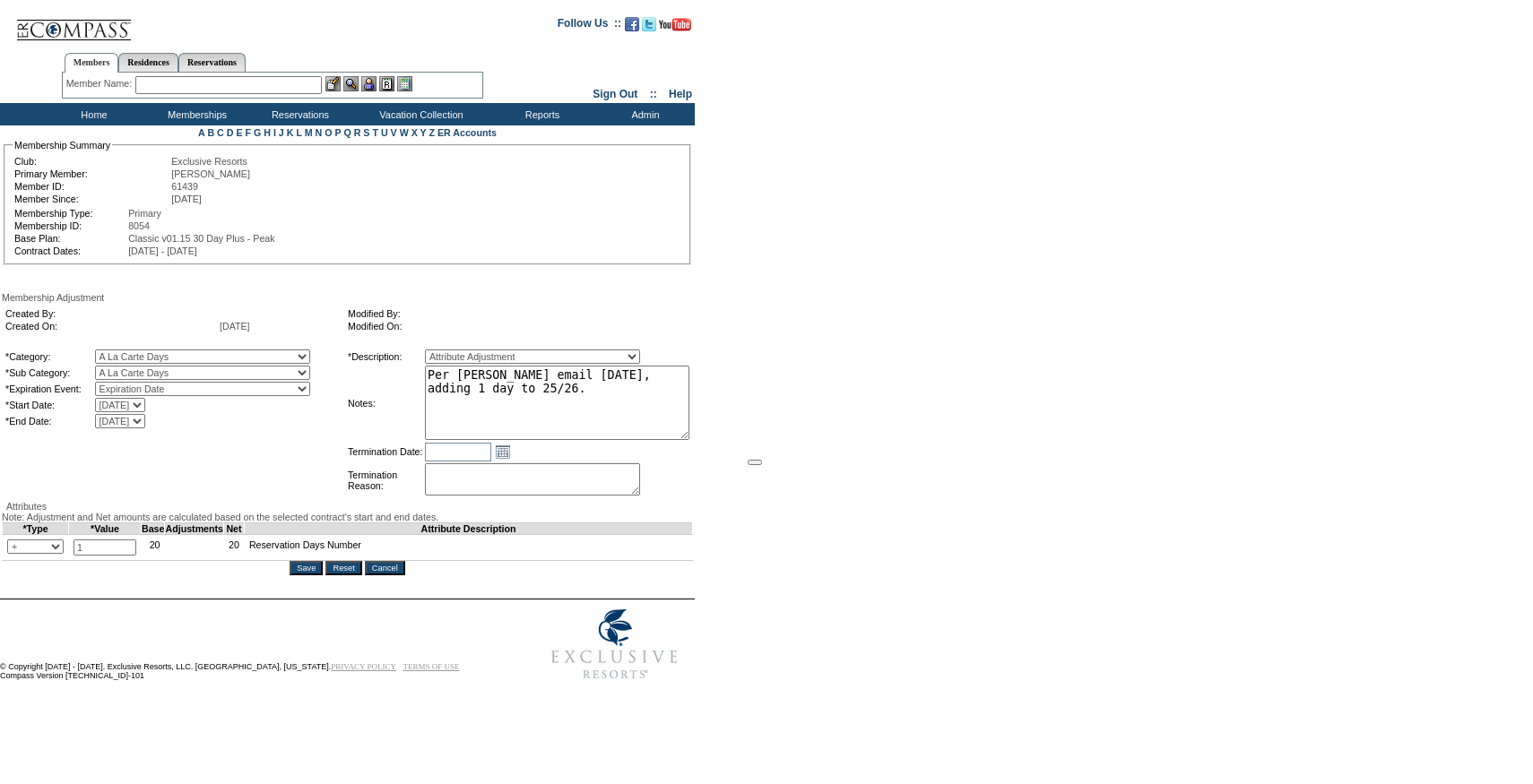
click at [313, 575] on input "Save" at bounding box center [305, 568] width 33 height 14
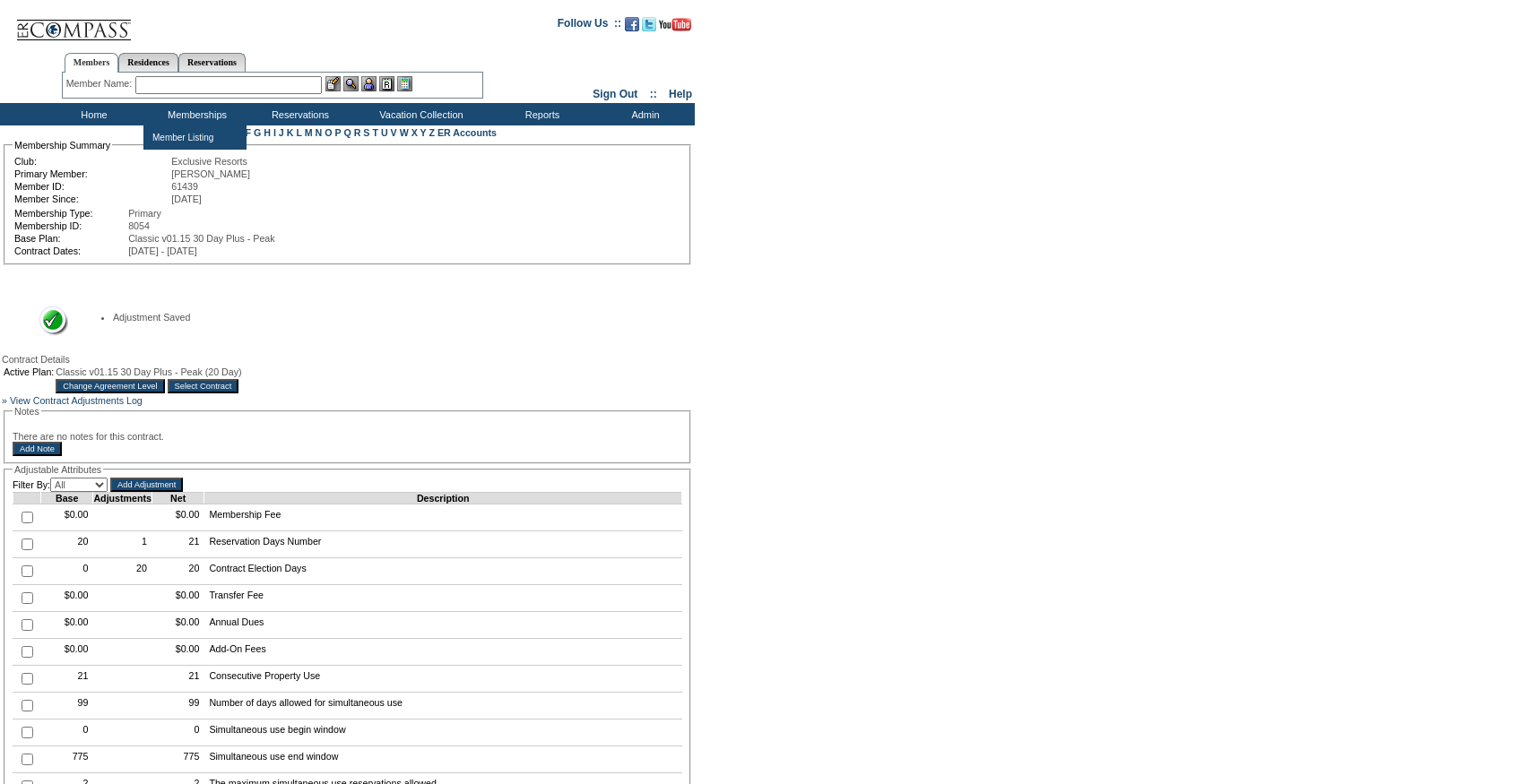
click at [184, 82] on input "text" at bounding box center [229, 85] width 186 height 18
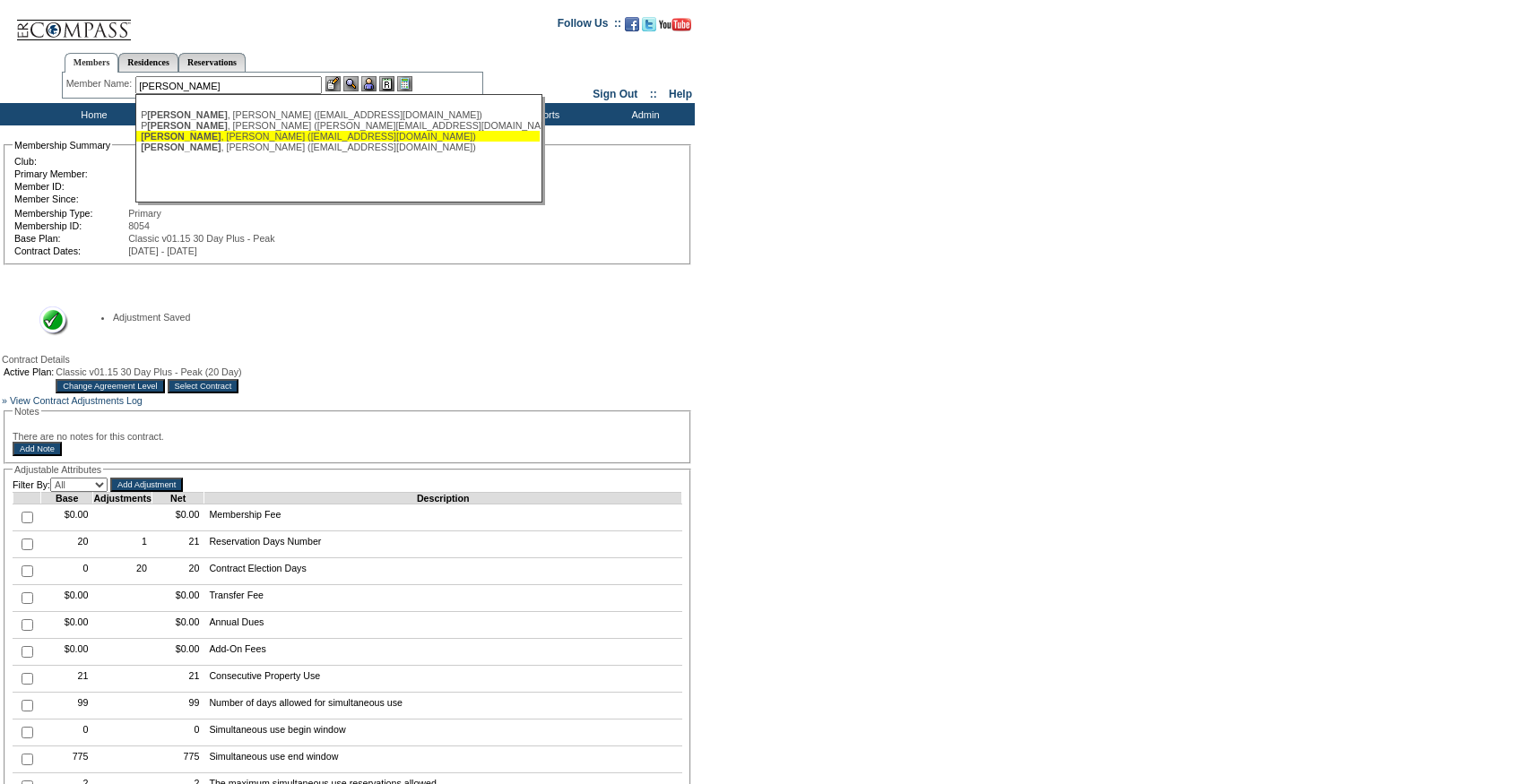
click at [195, 137] on div "Rickett , Daria (dariarickett@me.com)" at bounding box center [338, 136] width 394 height 11
type input "Rickett, Daria (dariarickett@me.com)"
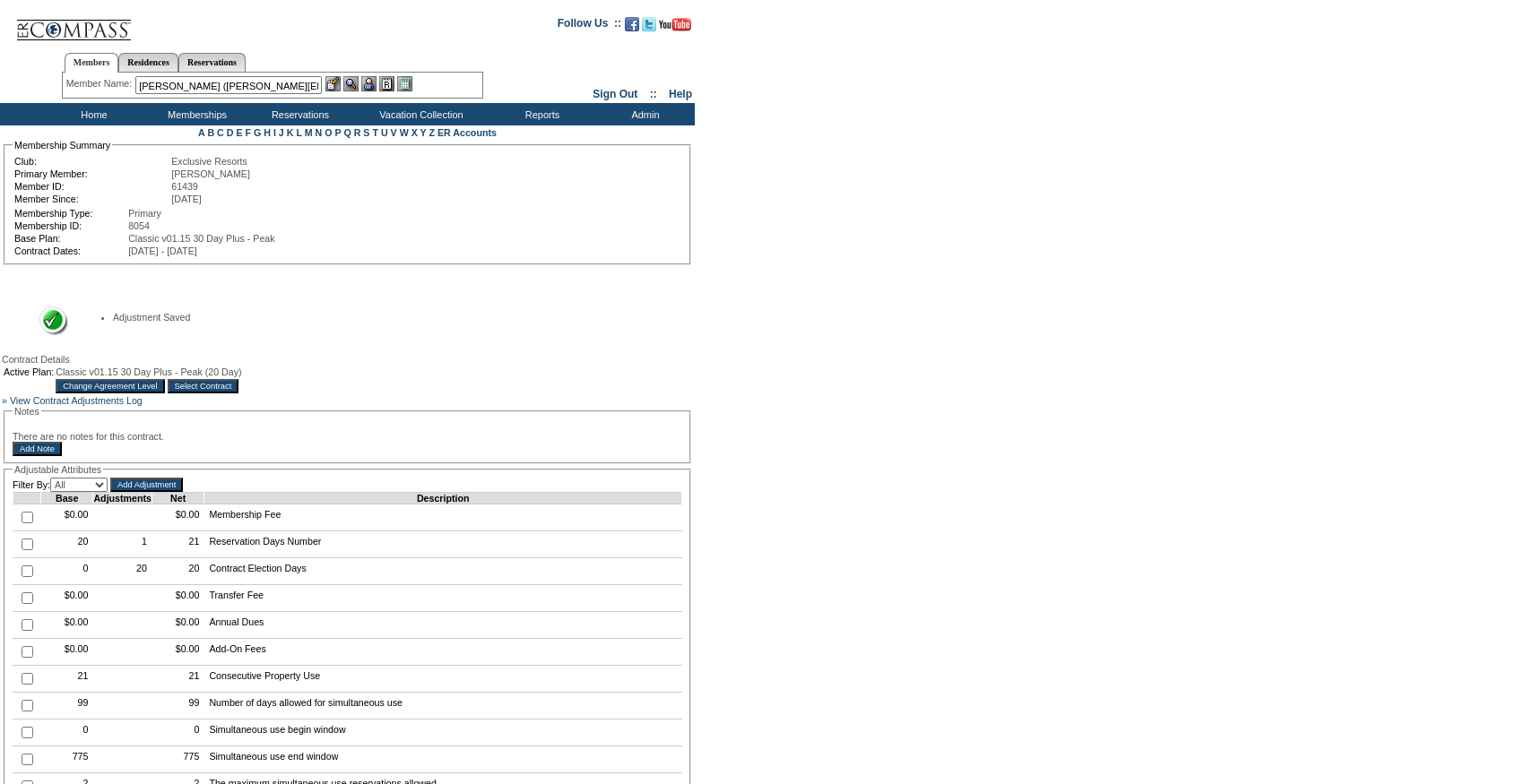
click at [376, 81] on img at bounding box center [368, 83] width 15 height 15
click at [341, 81] on img at bounding box center [333, 83] width 15 height 15
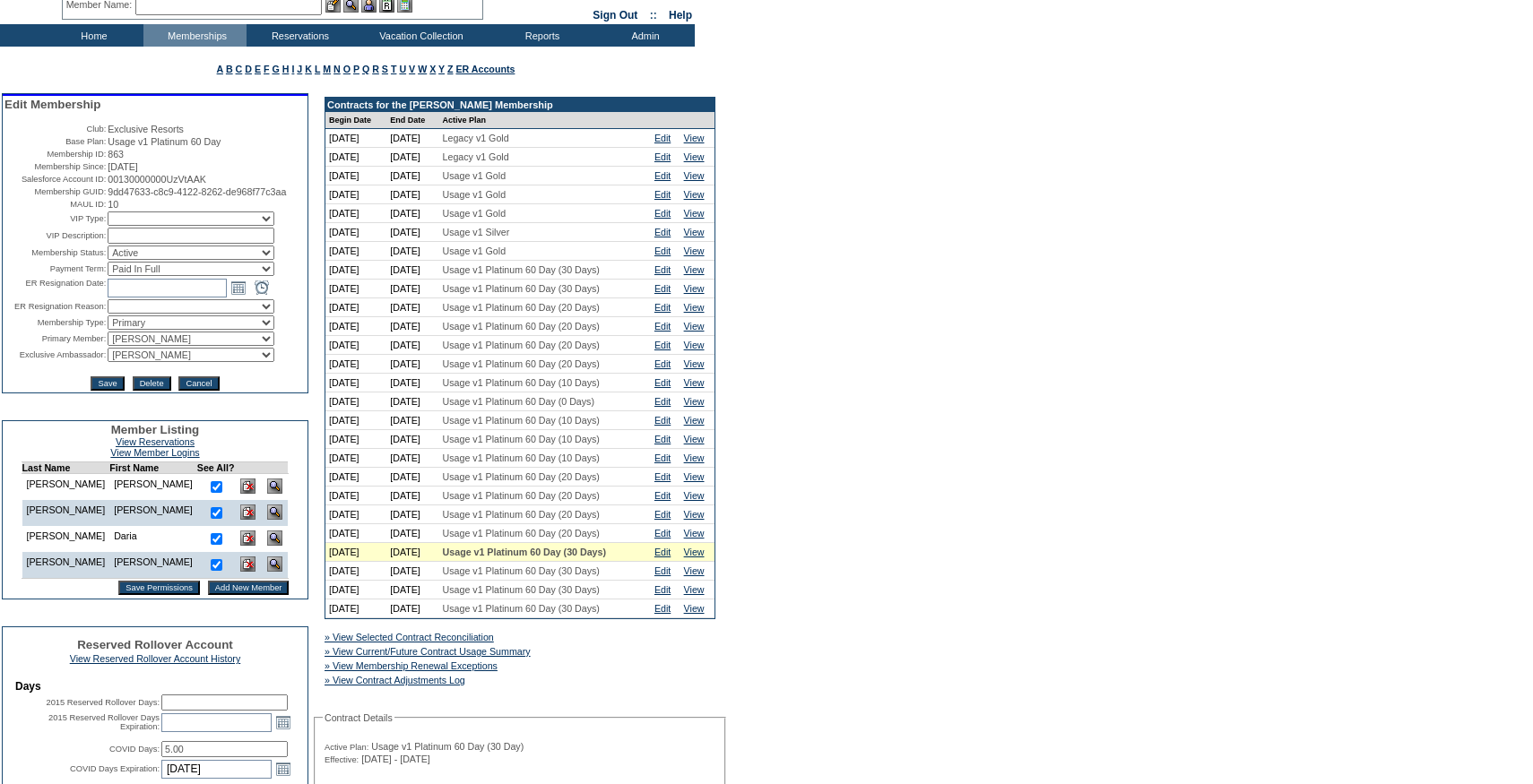
scroll to position [191, 0]
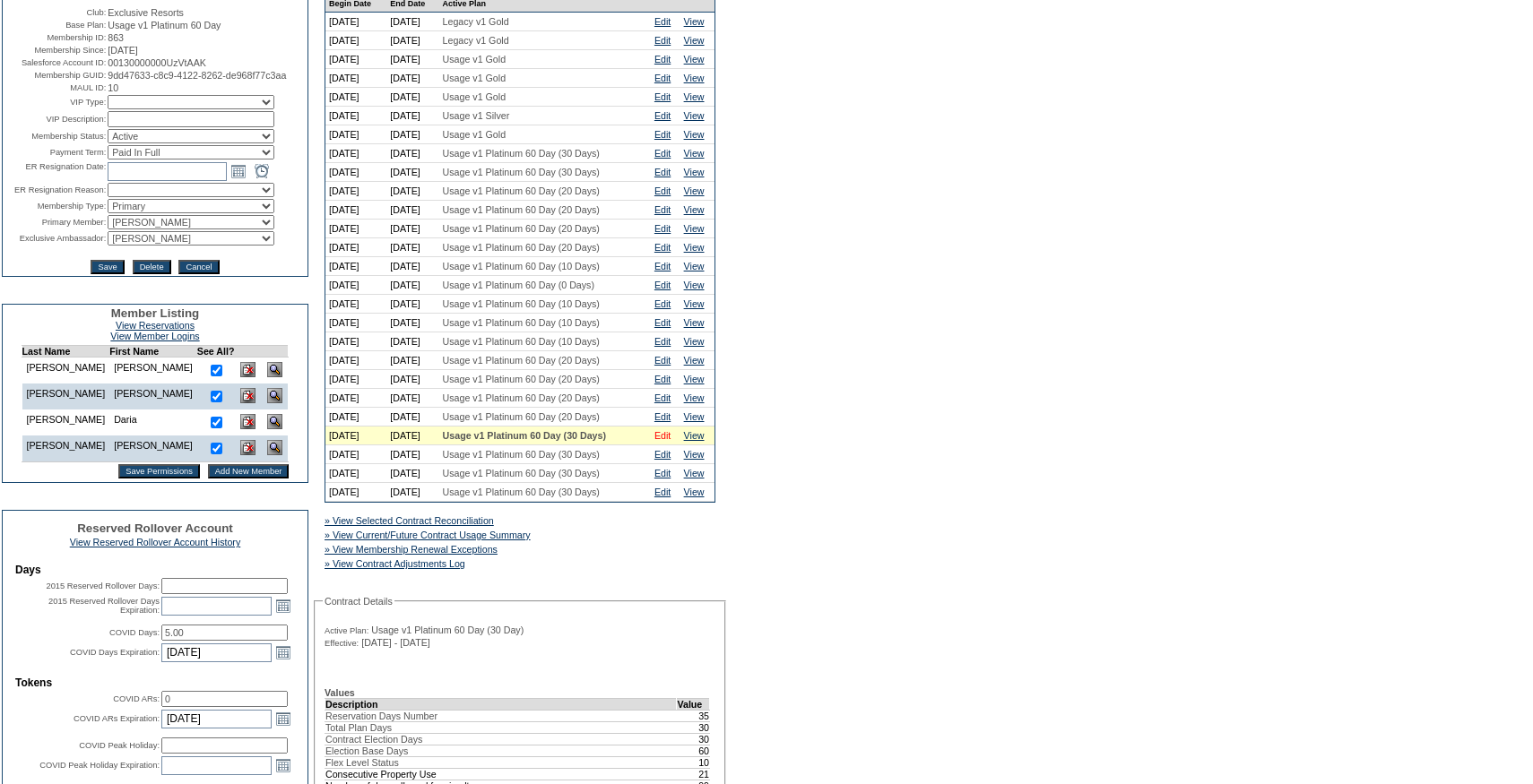
click at [670, 441] on link "Edit" at bounding box center [663, 435] width 16 height 11
